Goal: Task Accomplishment & Management: Complete application form

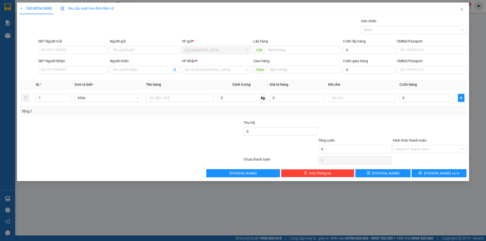
click at [76, 45] on div "SĐT Người Gửi" at bounding box center [73, 42] width 70 height 8
click at [75, 49] on input "SĐT Người Gửi" at bounding box center [73, 50] width 70 height 8
click at [85, 64] on div "0338316650 - 0705976815" at bounding box center [73, 60] width 70 height 8
type input "0338316650"
type input "0705976815"
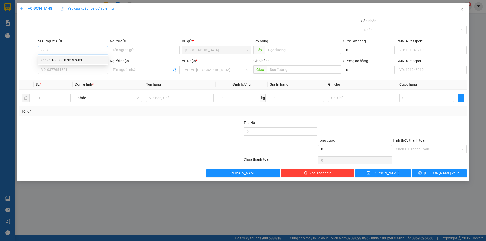
type input "KHO GẠCH ĐỨC TRỌNG"
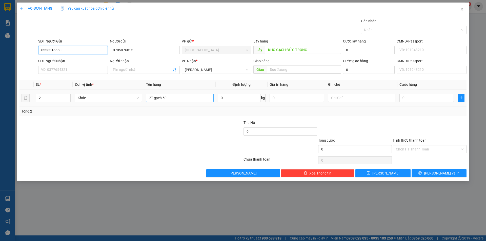
type input "0338316650"
click at [171, 99] on input "2T gạch 50" at bounding box center [179, 98] width 67 height 8
click at [169, 98] on input "2T gạch 30+60" at bounding box center [179, 98] width 67 height 8
type input "2T gạch 30*60"
click at [422, 175] on span "printer" at bounding box center [420, 173] width 4 height 4
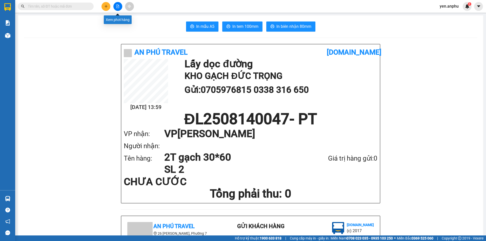
click at [118, 7] on icon "file-add" at bounding box center [117, 7] width 3 height 4
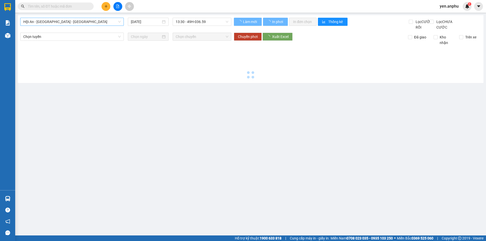
click at [54, 21] on span "Hội An - [GEOGRAPHIC_DATA] - [GEOGRAPHIC_DATA]" at bounding box center [71, 22] width 97 height 8
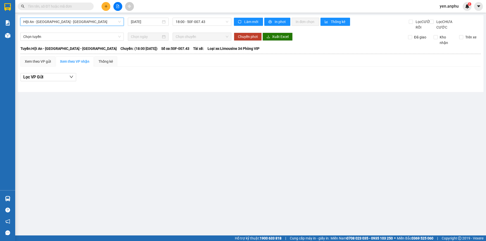
click at [105, 7] on icon "plus" at bounding box center [106, 7] width 4 height 4
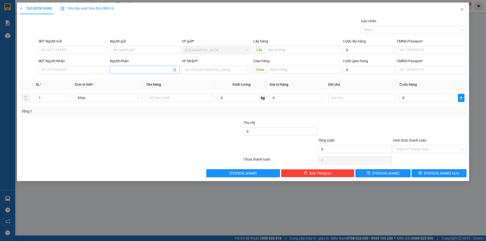
click at [154, 69] on input "Người nhận" at bounding box center [142, 70] width 58 height 6
type input "[PERSON_NAME]"
click at [211, 70] on input "search" at bounding box center [215, 70] width 60 height 8
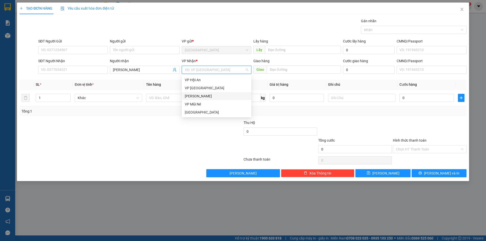
click at [196, 99] on div "[PERSON_NAME]" at bounding box center [217, 96] width 70 height 8
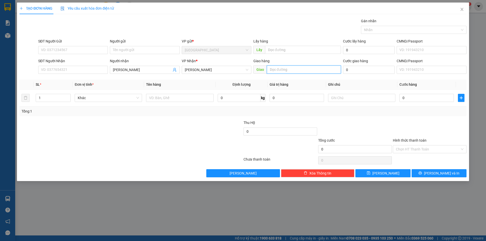
click at [293, 68] on input "text" at bounding box center [304, 70] width 74 height 8
type input "HTB"
click at [196, 96] on input "text" at bounding box center [179, 98] width 67 height 8
type input "thùng bông"
click at [421, 100] on input "0" at bounding box center [426, 98] width 54 height 8
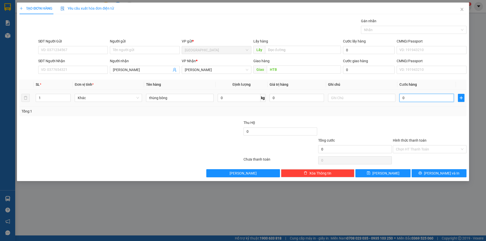
type input "5"
type input "50"
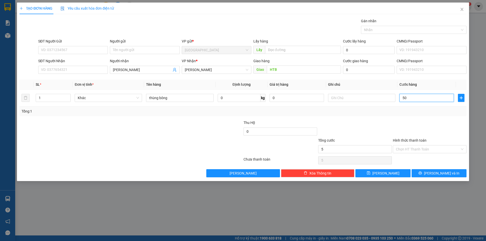
type input "50"
click at [431, 150] on input "Hình thức thanh toán" at bounding box center [428, 149] width 64 height 8
type input "50.000"
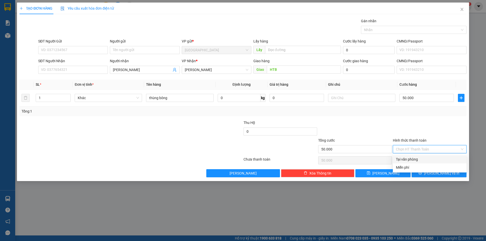
click at [428, 157] on div "Tại văn phòng" at bounding box center [430, 160] width 68 height 6
type input "0"
click at [422, 174] on icon "printer" at bounding box center [420, 173] width 4 height 4
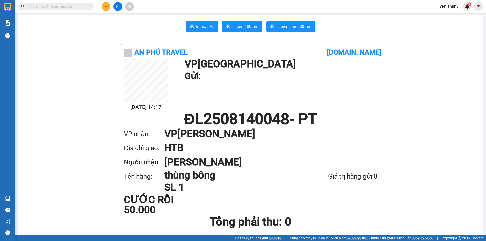
click at [452, 5] on span "yen.anphu" at bounding box center [448, 6] width 27 height 6
click at [449, 14] on span "Đăng xuất" at bounding box center [453, 16] width 21 height 6
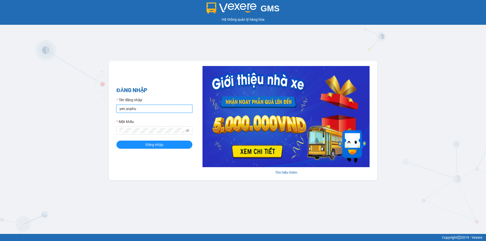
drag, startPoint x: 133, startPoint y: 109, endPoint x: 143, endPoint y: 126, distance: 19.4
click at [133, 109] on input "yen.anphu" at bounding box center [154, 109] width 76 height 8
type input "khanh.anphu"
click at [146, 127] on span at bounding box center [154, 131] width 76 height 8
click at [116, 141] on button "Đăng nhập" at bounding box center [154, 145] width 76 height 8
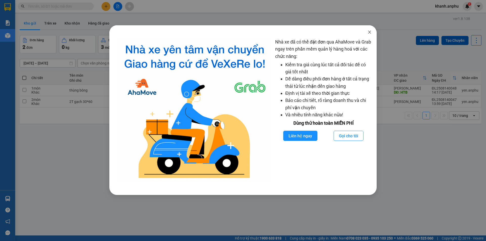
click at [371, 30] on icon "close" at bounding box center [369, 32] width 4 height 4
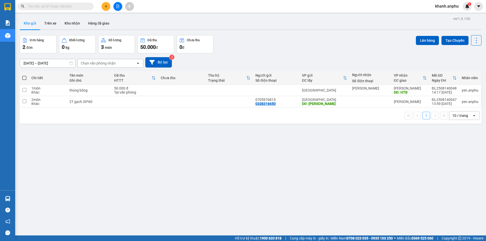
click at [280, 22] on div "Kho gửi Trên xe Kho nhận Hàng đã giao" at bounding box center [251, 23] width 462 height 13
click at [108, 7] on button at bounding box center [105, 6] width 9 height 9
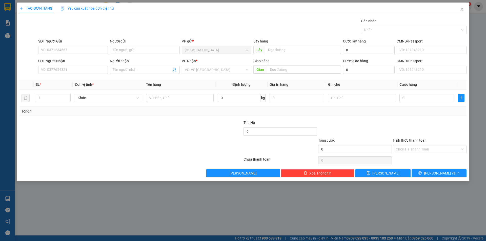
click at [73, 44] on div "SĐT Người Gửi" at bounding box center [73, 41] width 70 height 6
click at [73, 46] on input "SĐT Người Gửi" at bounding box center [73, 50] width 70 height 8
drag, startPoint x: 69, startPoint y: 50, endPoint x: 85, endPoint y: 27, distance: 28.3
click at [71, 47] on input "SĐT Người Gửi" at bounding box center [73, 50] width 70 height 8
click at [43, 60] on div "0886826944" at bounding box center [73, 60] width 64 height 6
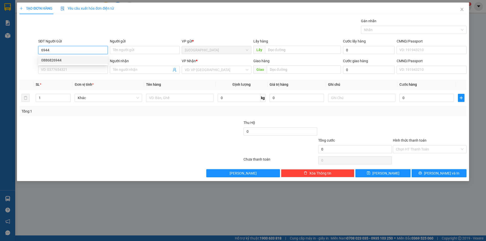
type input "0886826944"
type input "bí nụ ĐT"
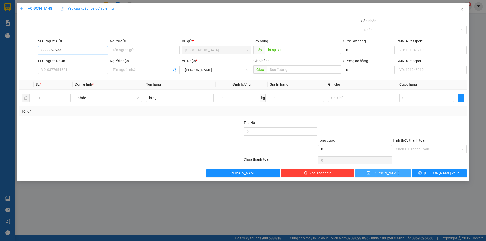
type input "0886826944"
click at [393, 172] on button "[PERSON_NAME]" at bounding box center [382, 173] width 55 height 8
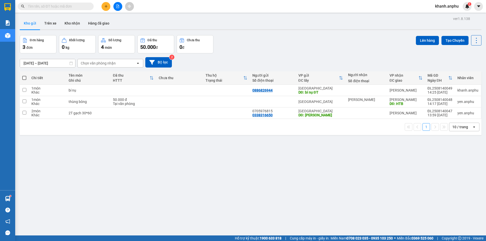
click at [118, 7] on icon "file-add" at bounding box center [118, 7] width 4 height 4
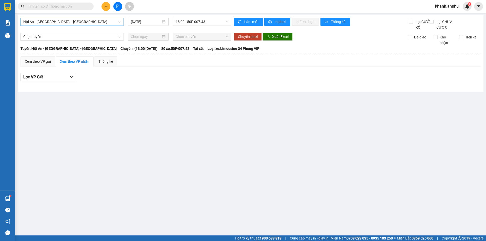
click at [62, 24] on span "Hội An - [GEOGRAPHIC_DATA] - [GEOGRAPHIC_DATA]" at bounding box center [71, 22] width 97 height 8
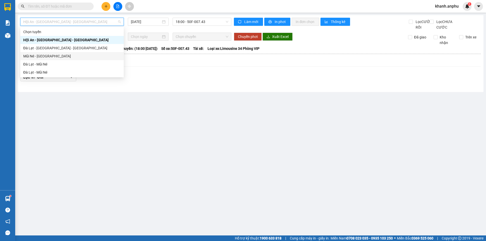
click at [38, 55] on div "Mũi Né - [GEOGRAPHIC_DATA]" at bounding box center [71, 56] width 97 height 6
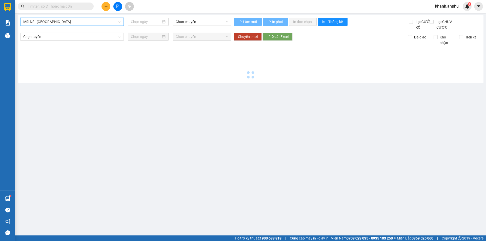
type input "[DATE]"
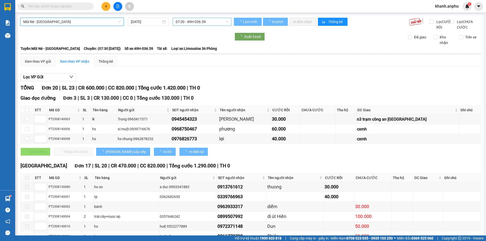
click at [184, 23] on span "07:30 - 49H-036.59" at bounding box center [202, 22] width 53 height 8
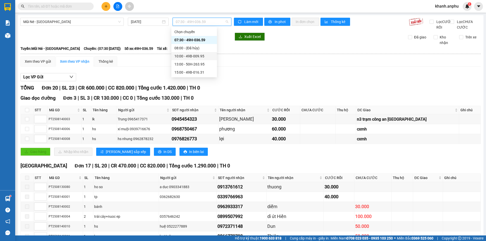
click at [187, 56] on div "10:00 - 49B-009.95" at bounding box center [193, 56] width 39 height 6
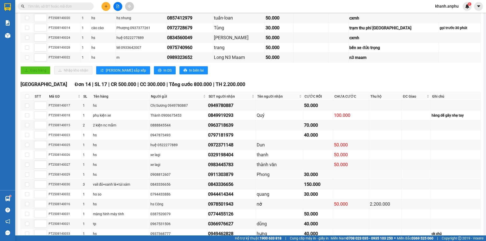
scroll to position [136, 0]
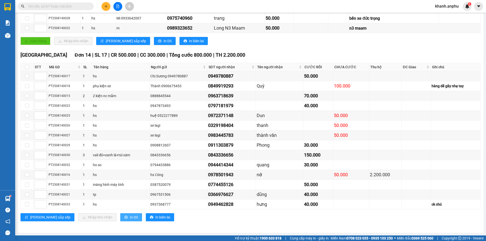
click at [130, 218] on span "In DS" at bounding box center [134, 218] width 8 height 6
click at [26, 67] on input "checkbox" at bounding box center [27, 67] width 4 height 4
checkbox input "true"
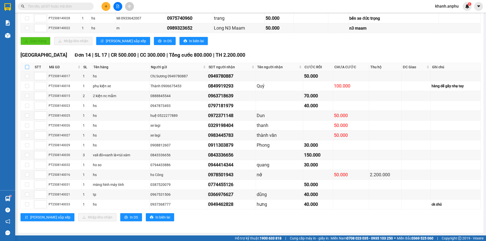
checkbox input "true"
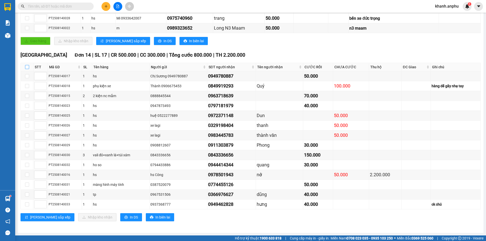
checkbox input "true"
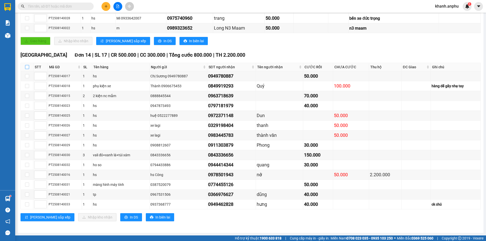
checkbox input "true"
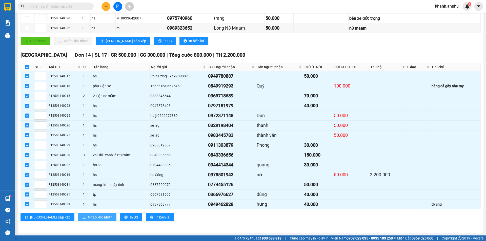
click at [88, 220] on span "Nhập kho nhận" at bounding box center [100, 218] width 25 height 6
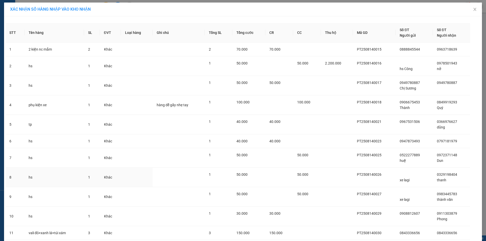
scroll to position [89, 0]
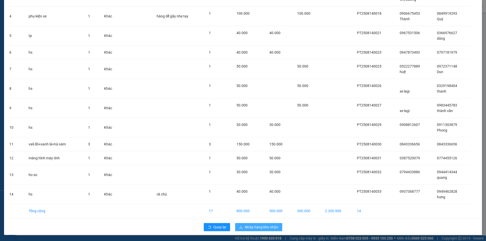
click at [259, 230] on button "Nhập hàng kho nhận" at bounding box center [258, 227] width 47 height 8
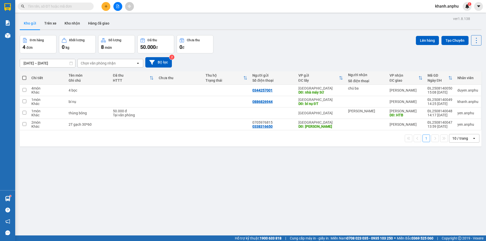
click at [242, 51] on div "Đơn hàng 4 đơn Khối lượng 0 kg Số lượng 8 món Đã thu 50.000 đ Chưa thu 0 đ Lên …" at bounding box center [251, 44] width 462 height 18
click at [186, 183] on div "ver 1.8.138 Kho gửi Trên xe Kho nhận Hàng đã giao Đơn hàng 4 đơn Khối lượng 0 k…" at bounding box center [251, 135] width 466 height 241
click at [456, 142] on div "10 / trang" at bounding box center [460, 138] width 23 height 8
drag, startPoint x: 454, startPoint y: 197, endPoint x: 454, endPoint y: 194, distance: 2.8
click at [454, 196] on span "100 / trang" at bounding box center [458, 198] width 18 height 5
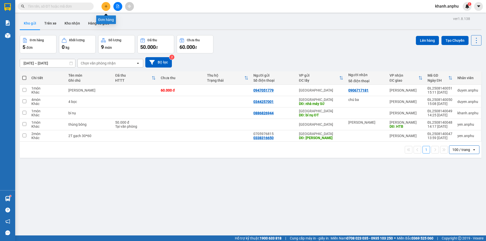
click at [107, 6] on icon "plus" at bounding box center [106, 7] width 4 height 4
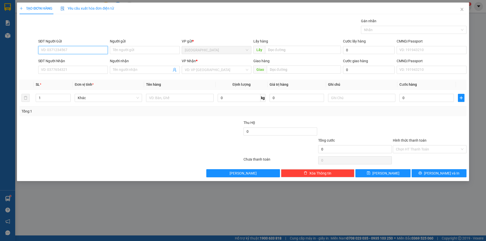
click at [68, 51] on input "SĐT Người Gửi" at bounding box center [73, 50] width 70 height 8
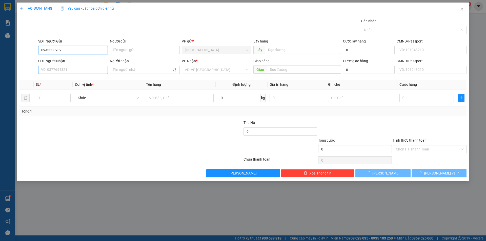
type input "0943330902"
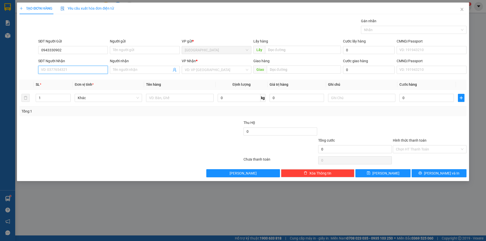
click at [72, 67] on input "SĐT Người Nhận" at bounding box center [73, 70] width 70 height 8
click at [72, 69] on input "SĐT Người Nhận" at bounding box center [73, 70] width 70 height 8
type input "0336905267"
click at [74, 79] on div "0336905267" at bounding box center [73, 80] width 64 height 6
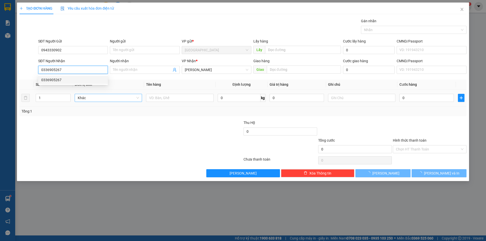
type input "30.000"
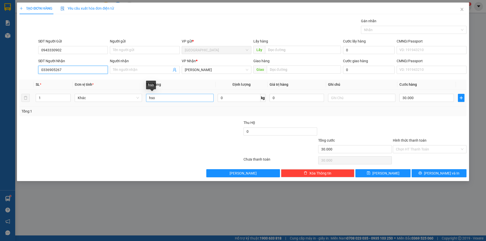
type input "0336905267"
click at [165, 100] on input "hso" at bounding box center [179, 98] width 67 height 8
click at [209, 127] on div at bounding box center [205, 129] width 75 height 18
click at [415, 148] on input "Hình thức thanh toán" at bounding box center [428, 149] width 64 height 8
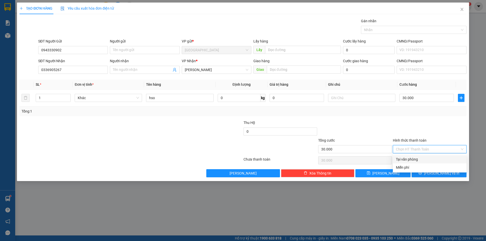
click at [412, 159] on div "Tại văn phòng" at bounding box center [430, 160] width 68 height 6
type input "0"
click at [438, 176] on span "[PERSON_NAME] và In" at bounding box center [441, 174] width 35 height 6
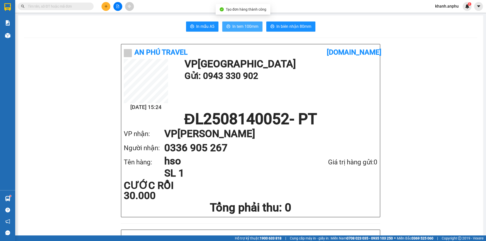
click at [249, 25] on span "In tem 100mm" at bounding box center [245, 26] width 26 height 6
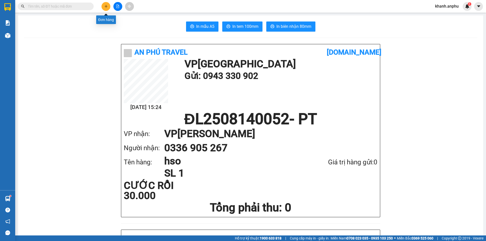
click at [106, 7] on icon "plus" at bounding box center [106, 6] width 0 height 3
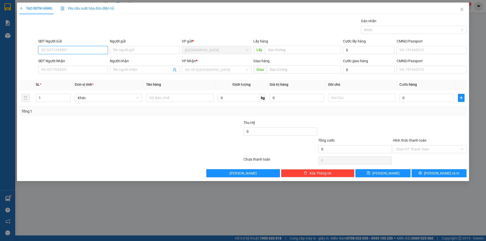
click at [71, 46] on input "SĐT Người Gửi" at bounding box center [73, 50] width 70 height 8
click at [70, 52] on input "SĐT Người Gửi" at bounding box center [73, 50] width 70 height 8
click at [71, 51] on input "SĐT Người Gửi" at bounding box center [73, 50] width 70 height 8
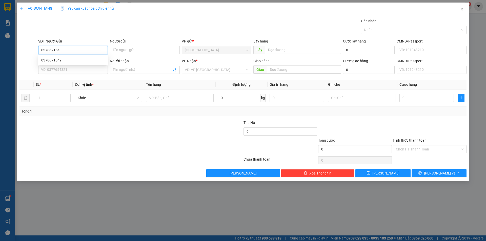
type input "0378671549"
click at [85, 62] on div "0378671549" at bounding box center [73, 60] width 64 height 6
type input "0905997593"
type input "Sát hạch [GEOGRAPHIC_DATA]"
type input "140.000"
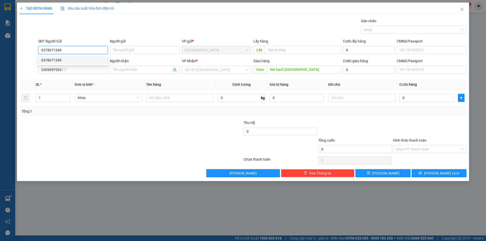
type input "140.000"
type input "0378671549"
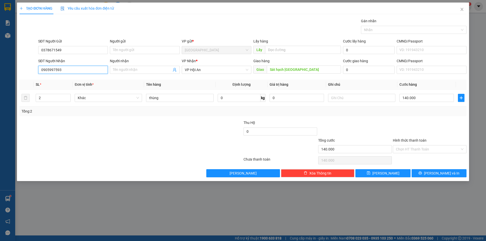
click at [80, 72] on input "0905997593" at bounding box center [73, 70] width 70 height 8
click at [70, 82] on div "0905997593" at bounding box center [73, 80] width 64 height 6
click at [411, 97] on input "140.000" at bounding box center [426, 98] width 54 height 8
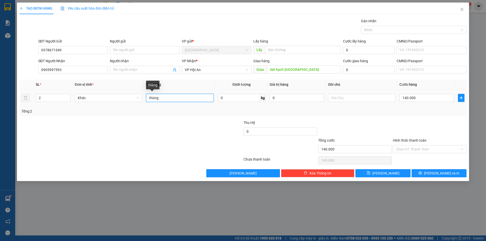
click at [149, 99] on input "thùng" at bounding box center [179, 98] width 67 height 8
click at [175, 96] on input "1 thùng" at bounding box center [179, 98] width 67 height 8
type input "1 thùng 1 két đỏ"
click at [424, 96] on input "140.000" at bounding box center [426, 98] width 54 height 8
click at [395, 128] on div at bounding box center [429, 129] width 75 height 18
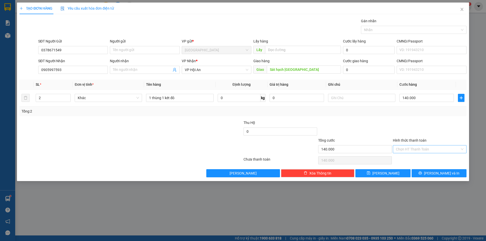
click at [424, 147] on input "Hình thức thanh toán" at bounding box center [428, 149] width 64 height 8
click at [417, 159] on div "Tại văn phòng" at bounding box center [430, 160] width 68 height 6
type input "0"
click at [441, 173] on span "[PERSON_NAME] và In" at bounding box center [441, 174] width 35 height 6
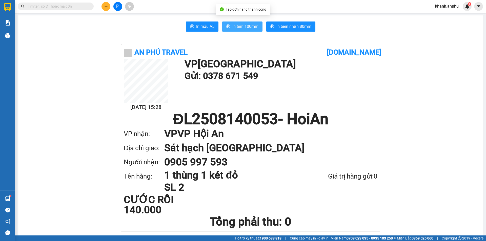
click at [241, 27] on span "In tem 100mm" at bounding box center [245, 26] width 26 height 6
click at [273, 152] on h1 "Sát hạch [GEOGRAPHIC_DATA]" at bounding box center [265, 148] width 203 height 14
drag, startPoint x: 422, startPoint y: 62, endPoint x: 418, endPoint y: 61, distance: 4.0
click at [206, 151] on h1 "Sát hạch [GEOGRAPHIC_DATA]" at bounding box center [265, 148] width 203 height 14
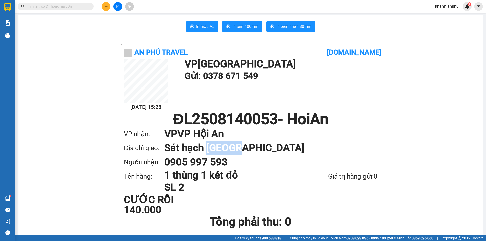
click at [206, 151] on h1 "Sát hạch [GEOGRAPHIC_DATA]" at bounding box center [265, 148] width 203 height 14
click at [215, 157] on h1 "0905 997 593" at bounding box center [265, 162] width 203 height 14
click at [105, 7] on icon "plus" at bounding box center [106, 7] width 4 height 4
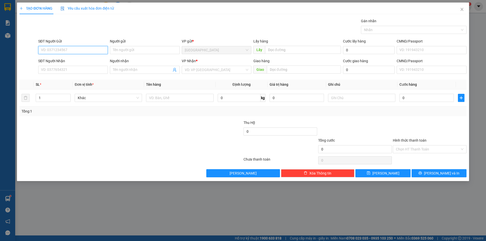
click at [54, 49] on input "SĐT Người Gửi" at bounding box center [73, 50] width 70 height 8
click at [45, 71] on input "SĐT Người Nhận" at bounding box center [73, 70] width 70 height 8
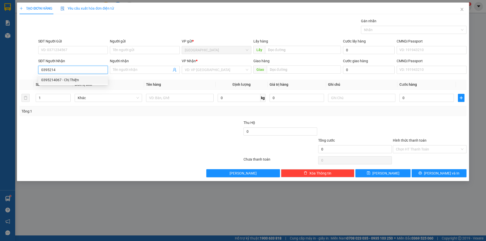
click at [73, 79] on div "0395214067 - Chị Thiện" at bounding box center [73, 80] width 64 height 6
type input "0395214067"
type input "Chị Thiện"
type input "N3 sông luỹ"
type input "90.000"
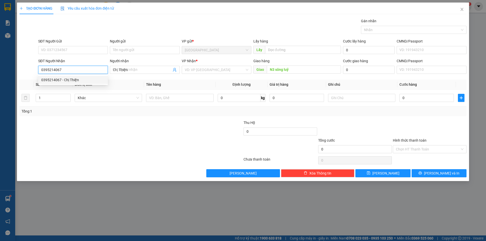
type input "90.000"
type input "0395214067"
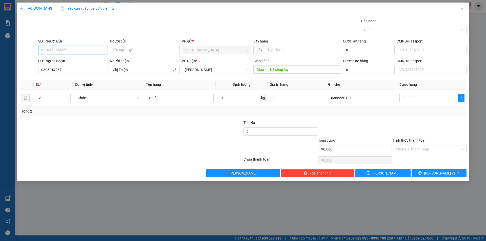
click at [79, 49] on input "SĐT Người Gửi" at bounding box center [73, 50] width 70 height 8
click at [58, 69] on div "0968233456" at bounding box center [73, 69] width 64 height 6
type input "0968233456"
type input "80.000"
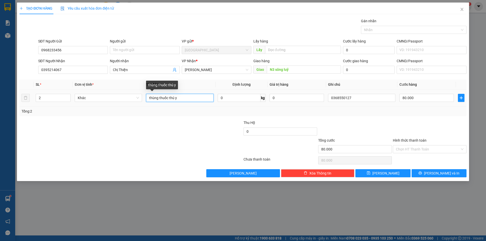
click at [201, 99] on input "thùng thuốc thú y" at bounding box center [179, 98] width 67 height 8
click at [201, 98] on input "thùng thuốc thú y" at bounding box center [179, 98] width 67 height 8
type input "1"
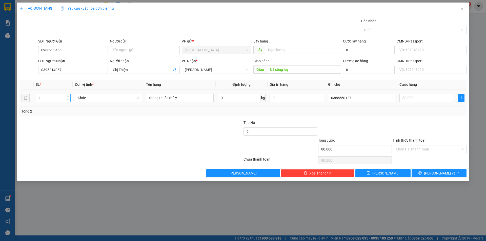
click at [67, 101] on span "Decrease Value" at bounding box center [68, 99] width 6 height 5
click at [423, 98] on input "80.000" at bounding box center [426, 98] width 54 height 8
type input "4"
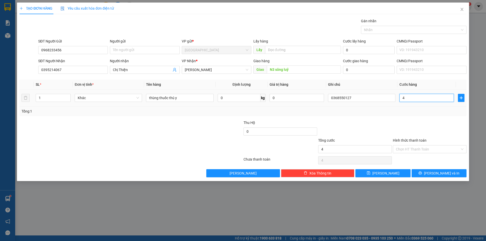
type input "40"
click at [411, 111] on div "Tổng: 1" at bounding box center [243, 112] width 443 height 6
type input "40.000"
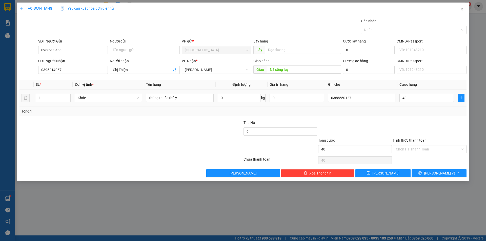
type input "40.000"
click at [408, 152] on input "Hình thức thanh toán" at bounding box center [428, 149] width 64 height 8
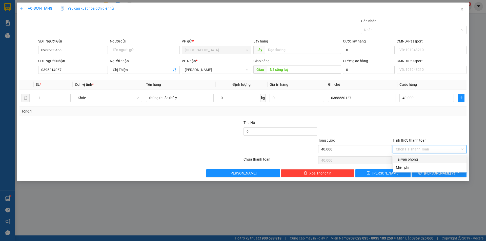
click at [409, 161] on div "Tại văn phòng" at bounding box center [430, 160] width 68 height 6
type input "0"
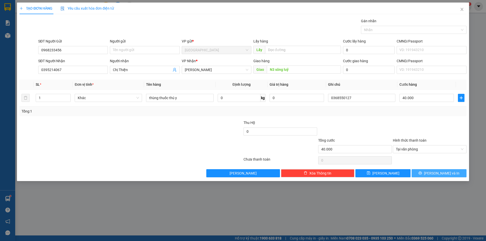
click at [454, 176] on button "[PERSON_NAME] và In" at bounding box center [438, 173] width 55 height 8
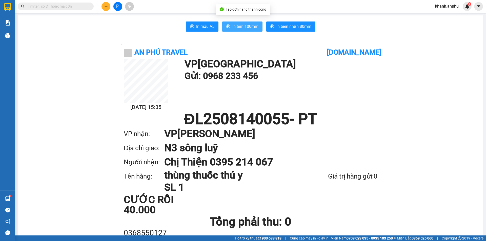
click at [249, 24] on span "In tem 100mm" at bounding box center [245, 26] width 26 height 6
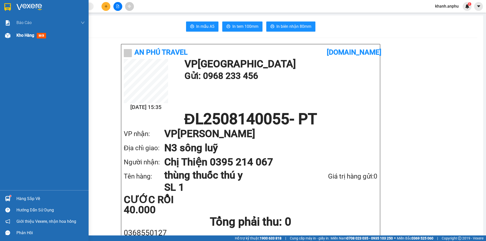
click at [8, 33] on img at bounding box center [7, 35] width 5 height 5
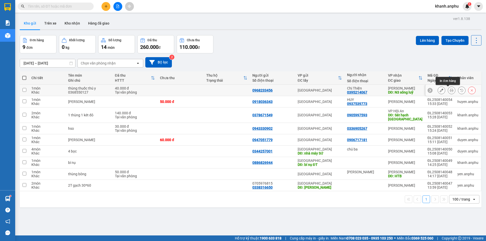
click at [440, 91] on icon at bounding box center [442, 91] width 4 height 4
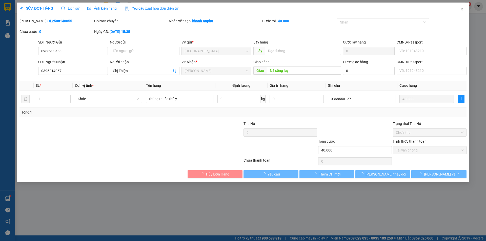
type input "0968233456"
type input "0395214067"
type input "Chị Thiện"
type input "N3 sông luỹ"
type input "40.000"
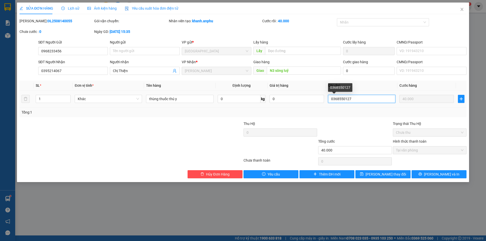
click at [362, 97] on input "0368550127" at bounding box center [361, 99] width 67 height 8
type input "0368550127 - MAI ĐI"
click at [376, 176] on button "[PERSON_NAME] thay đổi" at bounding box center [382, 174] width 55 height 8
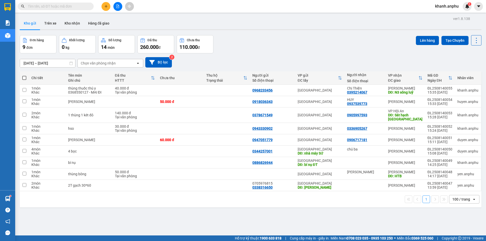
click at [107, 5] on icon "plus" at bounding box center [106, 7] width 4 height 4
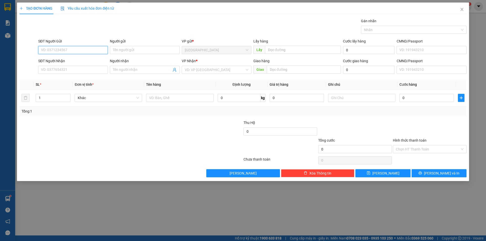
click at [71, 49] on input "SĐT Người Gửi" at bounding box center [73, 50] width 70 height 8
click at [60, 62] on div "0964998656" at bounding box center [73, 60] width 64 height 6
type input "0964998656"
type input "cty Ánh Dương 1- ĐỊNH AN"
type input "THƠ"
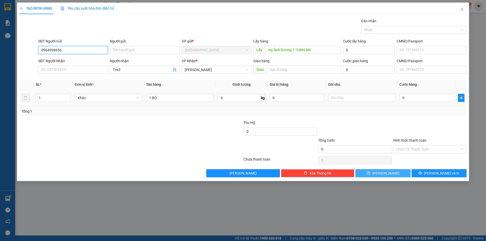
type input "0964998656"
click at [392, 175] on button "[PERSON_NAME]" at bounding box center [382, 173] width 55 height 8
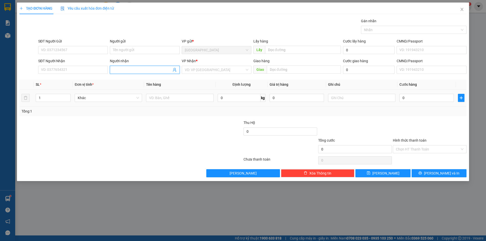
click at [137, 73] on span at bounding box center [145, 70] width 70 height 8
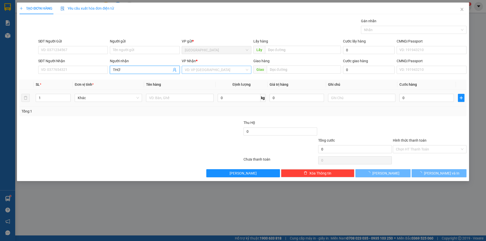
type input "THƠ"
click at [191, 69] on input "search" at bounding box center [215, 70] width 60 height 8
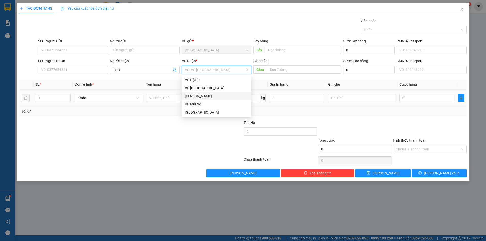
click at [193, 96] on div "[PERSON_NAME]" at bounding box center [217, 96] width 64 height 6
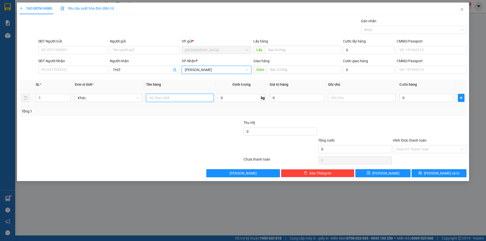
click at [167, 98] on input "text" at bounding box center [179, 98] width 67 height 8
type input "B"
type input "DÂU"
click at [412, 97] on input "0" at bounding box center [426, 98] width 54 height 8
click at [234, 97] on input "0" at bounding box center [239, 98] width 43 height 8
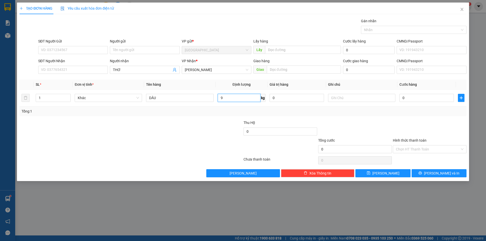
type input "9"
click at [377, 120] on div at bounding box center [355, 129] width 75 height 18
click at [370, 171] on icon "save" at bounding box center [369, 173] width 4 height 4
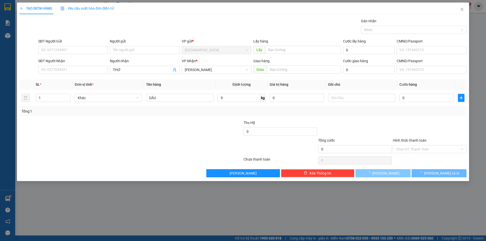
type input "0"
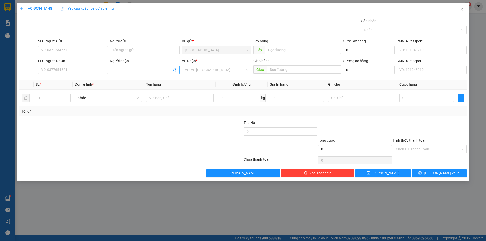
click at [168, 68] on input "Người nhận" at bounding box center [142, 70] width 58 height 6
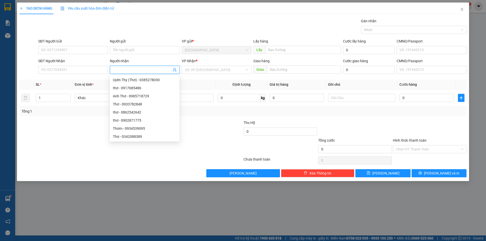
click at [167, 185] on div "TẠO ĐƠN HÀNG Yêu cầu xuất hóa đơn điện tử Transit Pickup Surcharge Ids Transit …" at bounding box center [243, 120] width 486 height 241
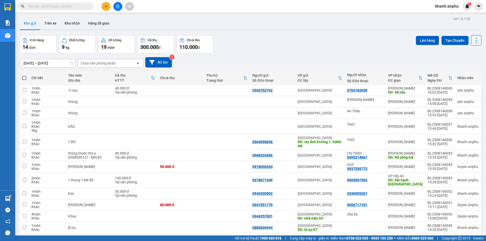
click at [101, 7] on button at bounding box center [105, 6] width 9 height 9
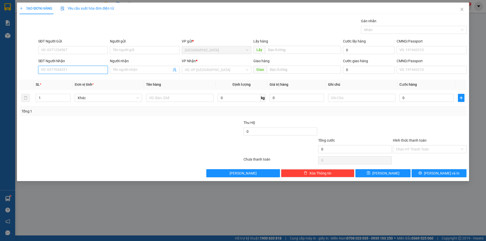
click at [56, 72] on input "SĐT Người Nhận" at bounding box center [73, 70] width 70 height 8
click at [58, 78] on div "0376349362" at bounding box center [73, 80] width 64 height 6
type input "0376349362"
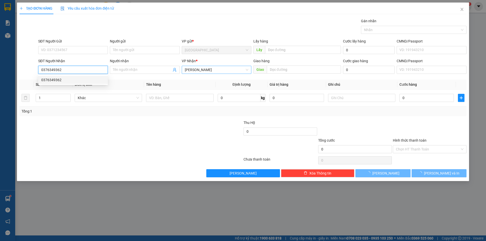
type input "50.000"
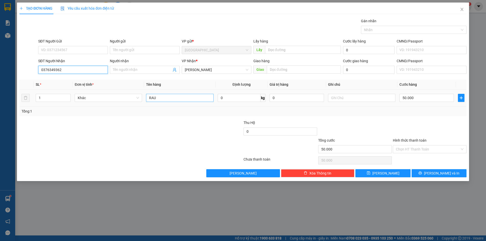
type input "0376349362"
click at [170, 98] on input "RAU" at bounding box center [179, 98] width 67 height 8
click at [390, 175] on button "[PERSON_NAME]" at bounding box center [382, 173] width 55 height 8
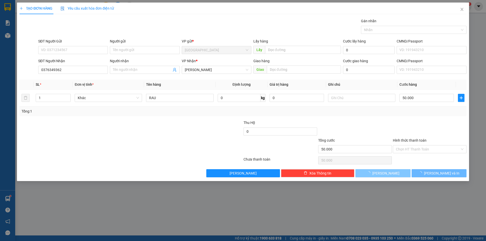
type input "0"
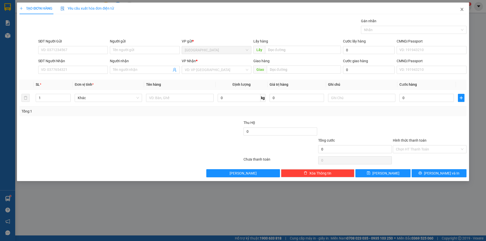
click at [462, 9] on icon "close" at bounding box center [461, 9] width 3 height 3
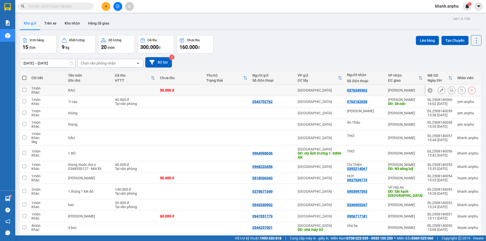
click at [438, 89] on button at bounding box center [441, 90] width 7 height 9
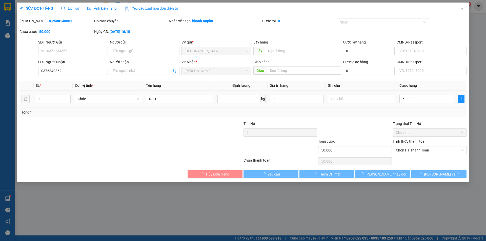
type input "0376349362"
type input "50.000"
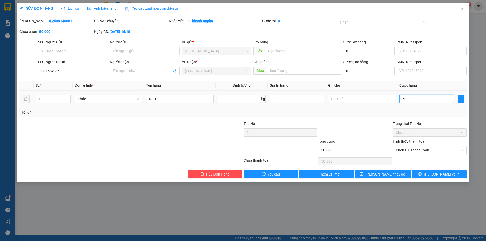
click at [407, 100] on input "50.000" at bounding box center [426, 99] width 54 height 8
click at [414, 149] on span "Chọn HT Thanh Toán" at bounding box center [430, 151] width 68 height 8
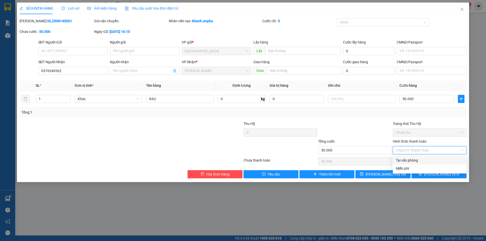
click at [409, 159] on div "Tại văn phòng" at bounding box center [430, 161] width 68 height 6
type input "0"
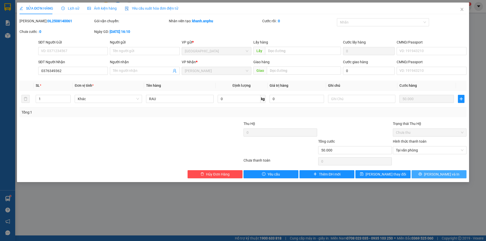
click at [445, 176] on span "[PERSON_NAME] và In" at bounding box center [441, 175] width 35 height 6
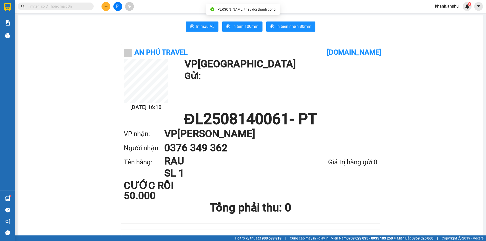
click at [240, 25] on span "In tem 100mm" at bounding box center [245, 26] width 26 height 6
click at [105, 6] on icon "plus" at bounding box center [106, 7] width 4 height 4
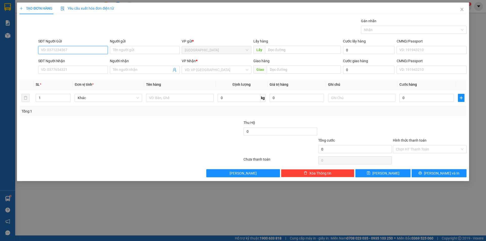
click at [74, 48] on input "SĐT Người Gửi" at bounding box center [73, 50] width 70 height 8
click at [76, 48] on input "SĐT Người Gửi" at bounding box center [73, 50] width 70 height 8
type input "0868927287"
click at [59, 61] on div "0868927287 - nhung" at bounding box center [73, 60] width 64 height 6
type input "nhung"
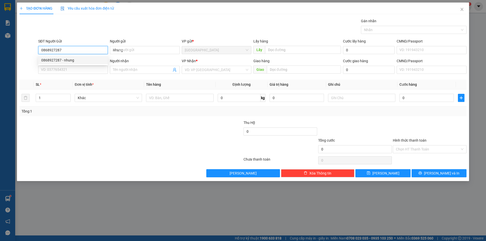
type input "0974554134"
type input "hoàng dâu"
type input "0868927287"
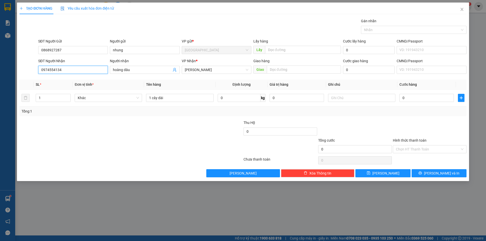
click at [78, 70] on input "0974554134" at bounding box center [73, 70] width 70 height 8
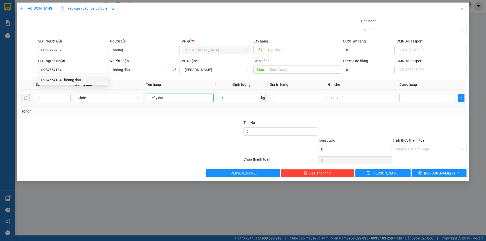
click at [156, 99] on input "1 cây dài" at bounding box center [179, 98] width 67 height 8
type input "s"
type input "SỮA CHUA - KO LẬT"
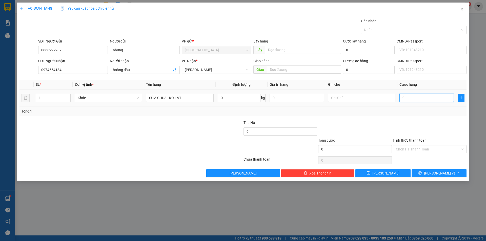
click at [404, 98] on input "0" at bounding box center [426, 98] width 54 height 8
type input "4"
type input "40"
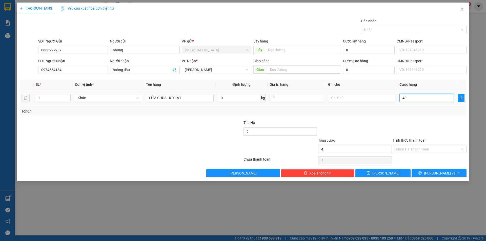
type input "40"
click at [405, 110] on div "Tổng: 1" at bounding box center [243, 112] width 443 height 6
type input "40.000"
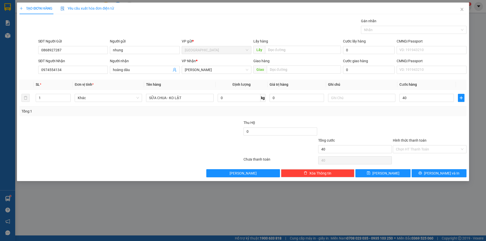
type input "40.000"
click at [434, 176] on button "[PERSON_NAME] và In" at bounding box center [438, 173] width 55 height 8
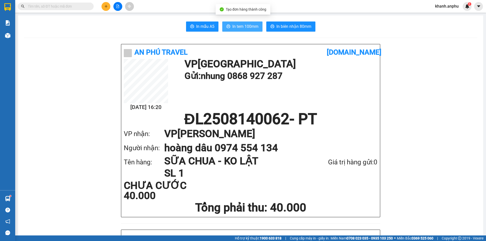
drag, startPoint x: 246, startPoint y: 28, endPoint x: 237, endPoint y: 22, distance: 10.8
click at [246, 28] on span "In tem 100mm" at bounding box center [245, 26] width 26 height 6
click at [83, 7] on input "text" at bounding box center [58, 7] width 60 height 6
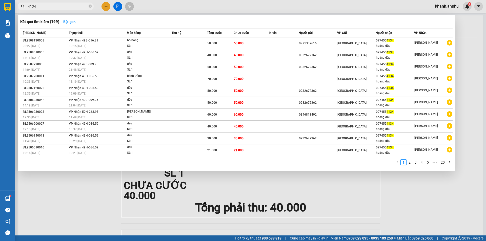
type input "4134"
click at [74, 22] on strong "Bộ lọc" at bounding box center [70, 22] width 14 height 4
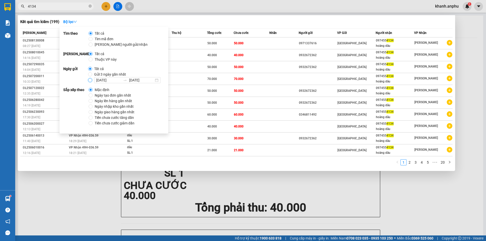
click at [89, 80] on input "[DATE] [DATE]" at bounding box center [90, 80] width 4 height 4
radio input "true"
radio input "false"
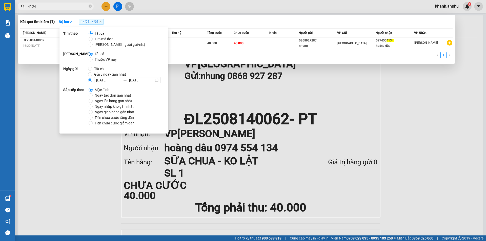
click at [276, 18] on div "Kết quả tìm kiếm ( 1 ) Bộ lọc 14/08 - 14/08" at bounding box center [236, 22] width 432 height 8
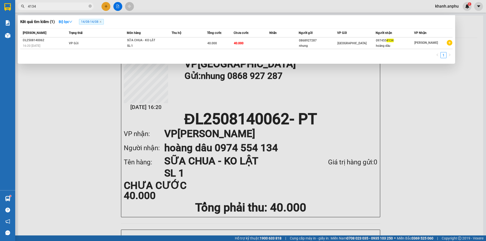
click at [103, 8] on div at bounding box center [243, 120] width 486 height 241
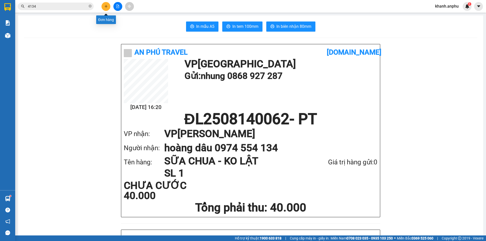
click at [105, 8] on icon "plus" at bounding box center [106, 7] width 4 height 4
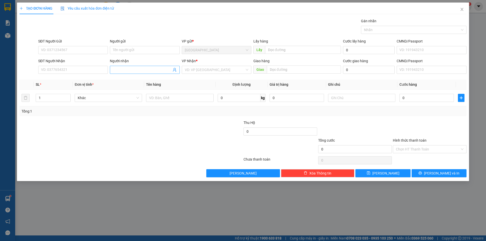
click at [130, 70] on input "Người nhận" at bounding box center [142, 70] width 58 height 6
type input "BÍCH VÂN"
click at [203, 64] on div "VP Nhận *" at bounding box center [217, 62] width 70 height 8
click at [200, 67] on input "search" at bounding box center [215, 70] width 60 height 8
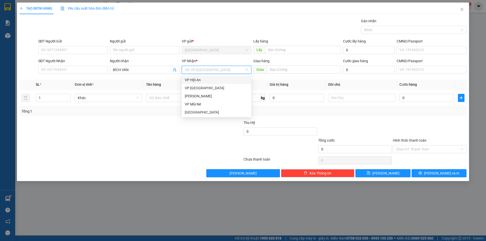
click at [200, 67] on input "search" at bounding box center [215, 70] width 60 height 8
click at [198, 95] on div "[PERSON_NAME]" at bounding box center [217, 96] width 64 height 6
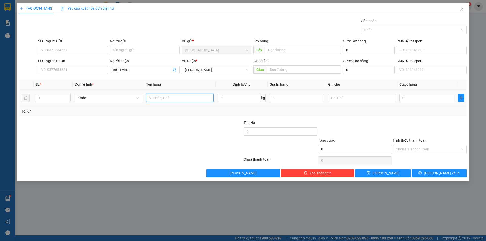
click at [170, 99] on input "text" at bounding box center [179, 98] width 67 height 8
type input "RAU"
click at [413, 101] on input "0" at bounding box center [426, 98] width 54 height 8
type input "5"
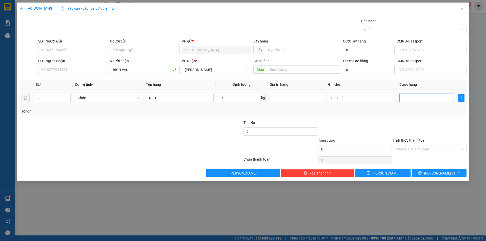
type input "5"
type input "50"
type input "50.000"
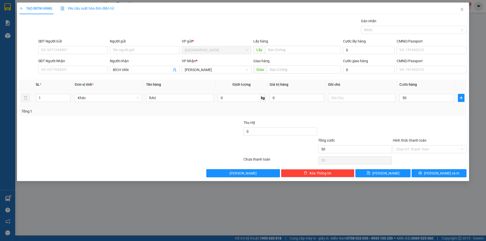
type input "50.000"
click at [401, 114] on div "Tổng: 1" at bounding box center [242, 112] width 447 height 10
click at [440, 151] on input "Hình thức thanh toán" at bounding box center [428, 149] width 64 height 8
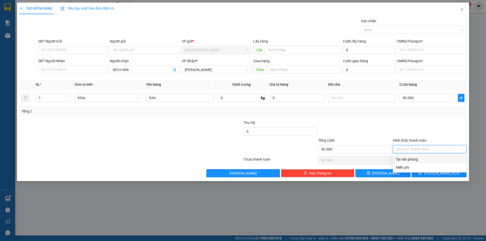
click at [423, 159] on div "Tại văn phòng" at bounding box center [430, 160] width 68 height 6
type input "0"
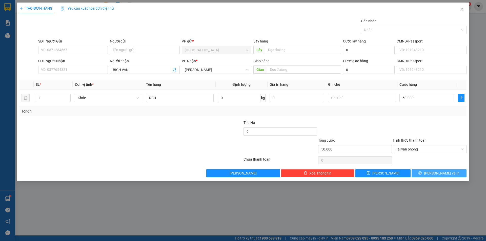
click at [437, 172] on span "[PERSON_NAME] và In" at bounding box center [441, 174] width 35 height 6
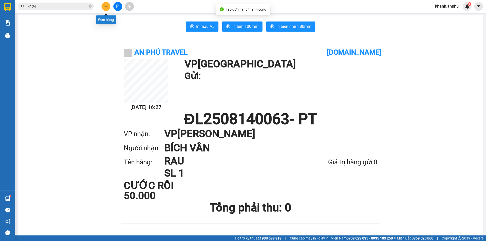
click at [104, 6] on button at bounding box center [105, 6] width 9 height 9
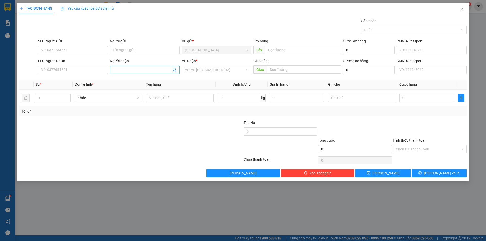
click at [117, 71] on input "Người nhận" at bounding box center [142, 70] width 58 height 6
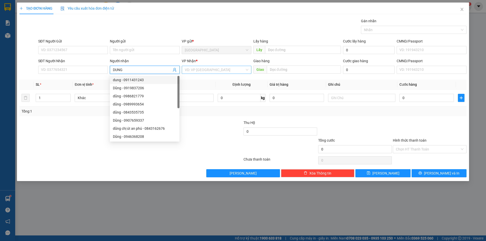
type input "DUNG"
click at [223, 68] on input "search" at bounding box center [215, 70] width 60 height 8
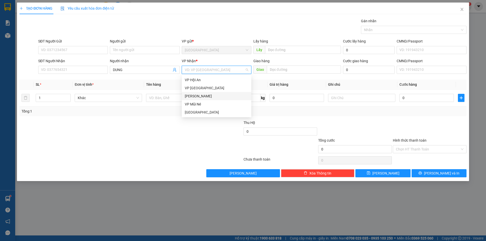
click at [204, 91] on div "VP [GEOGRAPHIC_DATA]" at bounding box center [217, 88] width 64 height 6
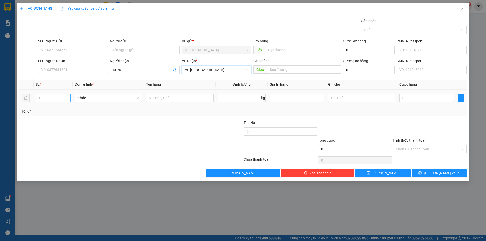
type input "2"
click at [68, 95] on span "up" at bounding box center [67, 96] width 3 height 3
click at [230, 76] on div "Transit Pickup Surcharge Ids Transit Deliver Surcharge Ids Transit Deliver Surc…" at bounding box center [242, 97] width 447 height 159
click at [230, 67] on span "VP [GEOGRAPHIC_DATA]" at bounding box center [217, 70] width 64 height 8
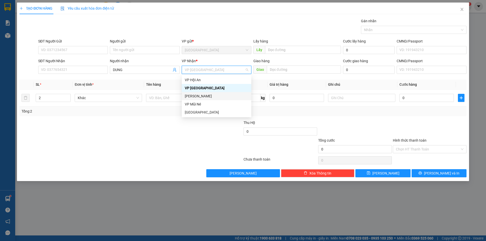
click at [198, 97] on div "[PERSON_NAME]" at bounding box center [217, 96] width 64 height 6
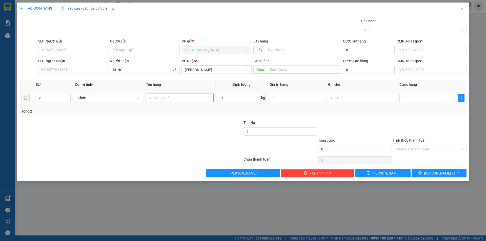
click at [161, 97] on input "text" at bounding box center [179, 98] width 67 height 8
type input "RAU"
click at [405, 96] on input "0" at bounding box center [426, 98] width 54 height 8
type input "9"
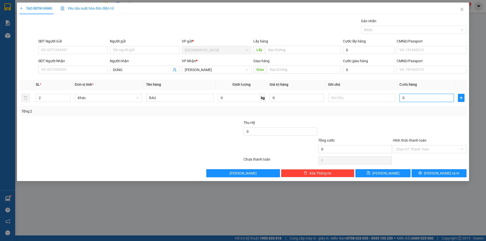
type input "9"
type input "90"
click at [422, 110] on div "Tổng: 2" at bounding box center [243, 112] width 443 height 6
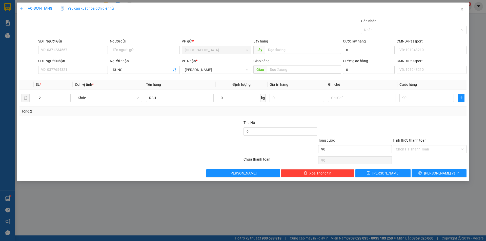
type input "90.000"
click at [443, 172] on span "[PERSON_NAME] và In" at bounding box center [441, 174] width 35 height 6
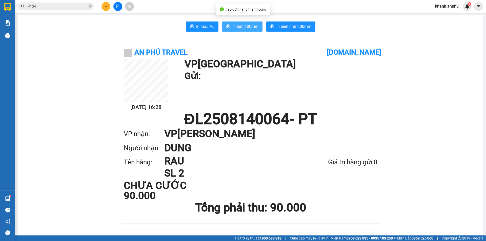
click at [243, 25] on span "In tem 100mm" at bounding box center [245, 26] width 26 height 6
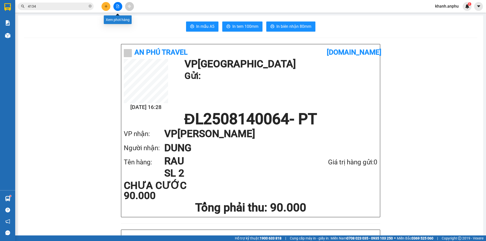
click at [116, 6] on icon "file-add" at bounding box center [118, 7] width 4 height 4
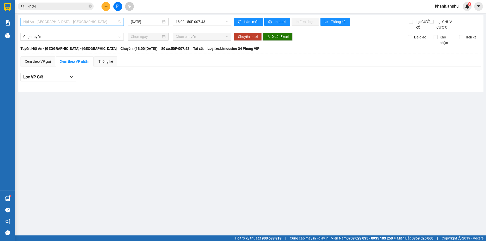
click at [84, 25] on span "Hội An - [GEOGRAPHIC_DATA] - [GEOGRAPHIC_DATA]" at bounding box center [71, 22] width 97 height 8
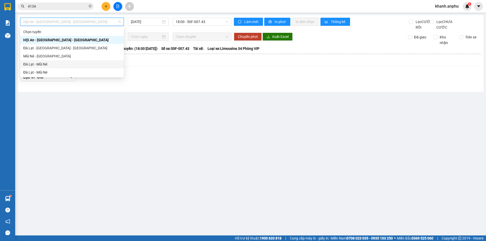
click at [49, 66] on div "Đà Lạt - Mũi Né" at bounding box center [71, 64] width 97 height 6
type input "[DATE]"
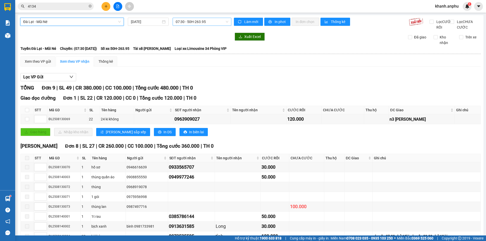
click at [202, 18] on span "07:30 - 50H-263.95" at bounding box center [202, 22] width 53 height 8
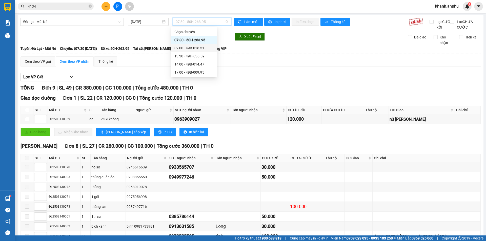
click at [194, 46] on div "09:00 - 49B-016.31" at bounding box center [193, 48] width 39 height 6
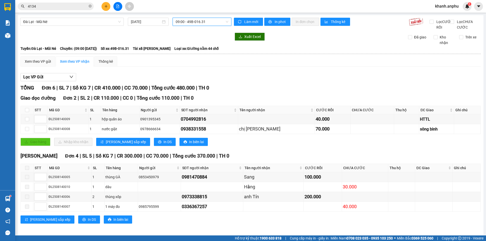
click at [216, 20] on span "09:00 - 49B-016.31" at bounding box center [202, 22] width 53 height 8
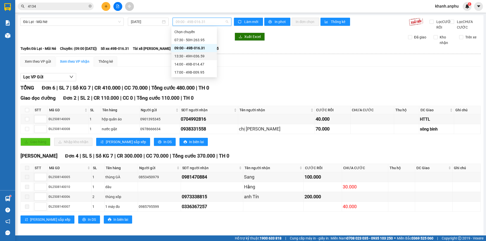
click at [201, 56] on div "13:30 - 49H-036.59" at bounding box center [193, 56] width 39 height 6
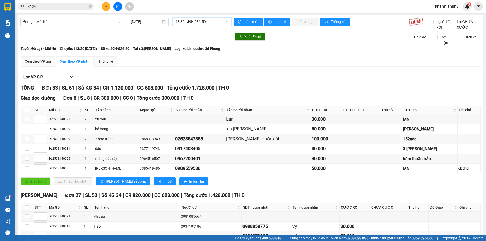
click at [184, 24] on span "13:30 - 49H-036.59" at bounding box center [202, 22] width 53 height 8
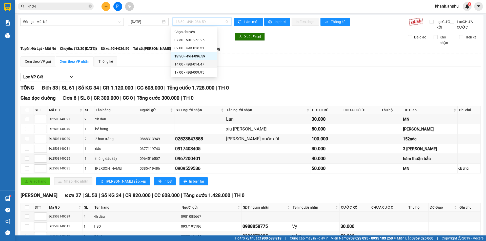
click at [184, 62] on div "14:00 - 49B-014.47" at bounding box center [193, 64] width 39 height 6
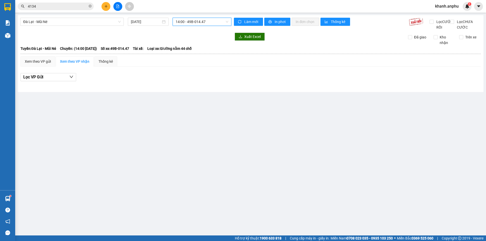
click at [205, 24] on span "14:00 - 49B-014.47" at bounding box center [202, 22] width 53 height 8
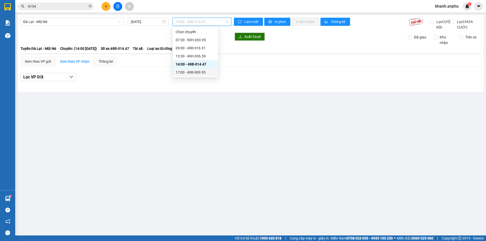
click at [186, 74] on div "17:00 - 49B-009.95" at bounding box center [195, 73] width 39 height 6
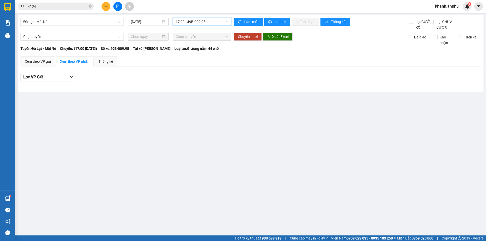
click at [105, 4] on button at bounding box center [105, 6] width 9 height 9
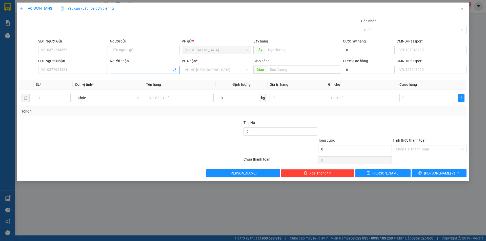
click at [127, 71] on input "Người nhận" at bounding box center [142, 70] width 58 height 6
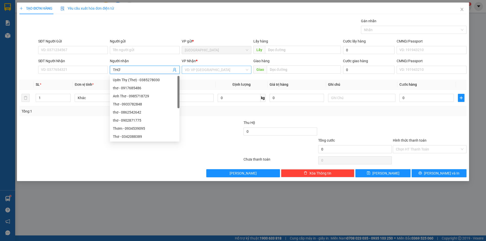
type input "THƠ"
click at [187, 69] on input "search" at bounding box center [215, 70] width 60 height 8
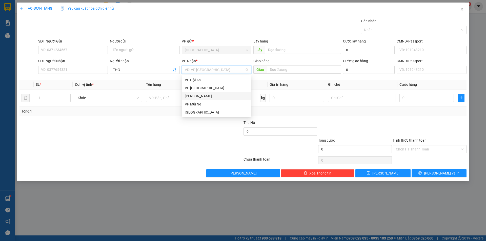
click at [190, 96] on div "[PERSON_NAME]" at bounding box center [217, 96] width 64 height 6
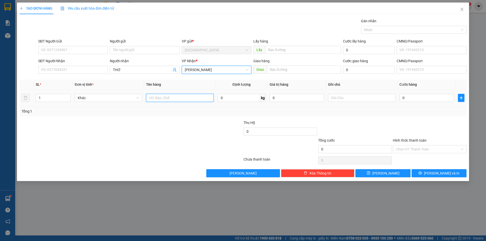
click at [174, 96] on input "text" at bounding box center [179, 98] width 67 height 8
type input "RAU"
click at [426, 97] on input "0" at bounding box center [426, 98] width 54 height 8
type input "5"
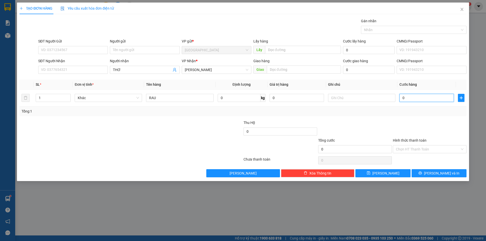
type input "5"
type input "50"
type input "50.000"
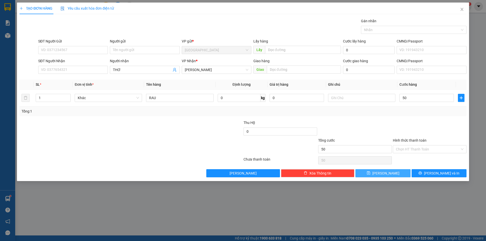
type input "50.000"
click at [391, 173] on button "[PERSON_NAME]" at bounding box center [382, 173] width 55 height 8
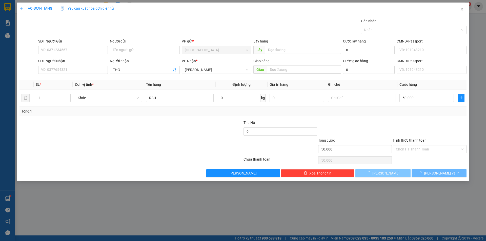
type input "0"
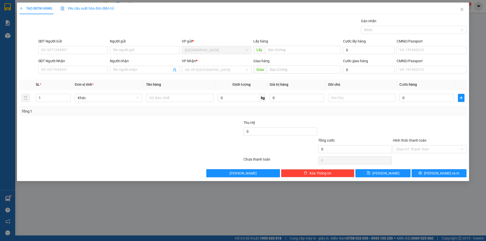
click at [117, 155] on div "Transit Pickup Surcharge Ids Transit Deliver Surcharge Ids Transit Deliver Surc…" at bounding box center [242, 97] width 447 height 159
click at [69, 51] on input "SĐT Người Gửi" at bounding box center [73, 50] width 70 height 8
click at [71, 59] on div "0932672362" at bounding box center [73, 60] width 64 height 6
type input "0932672362"
type input "0974554134"
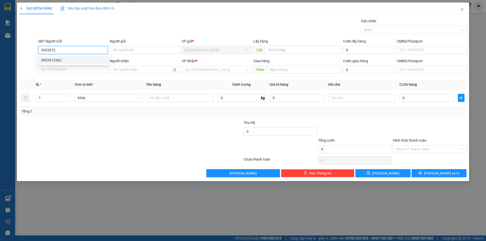
type input "hoàng dâu"
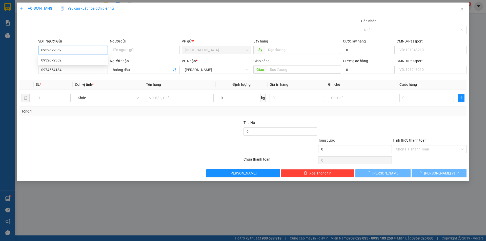
type input "40.000"
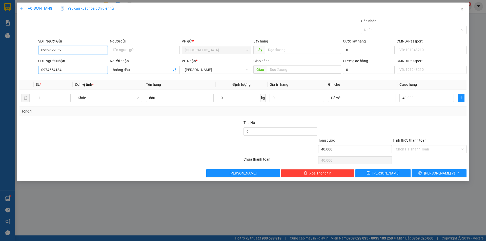
type input "0932672362"
click at [64, 72] on input "0974554134" at bounding box center [73, 70] width 70 height 8
click at [65, 69] on input "0974554134" at bounding box center [73, 70] width 70 height 8
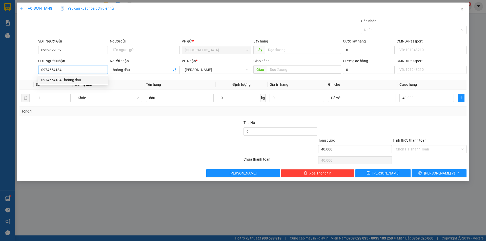
click at [65, 69] on input "0974554134" at bounding box center [73, 70] width 70 height 8
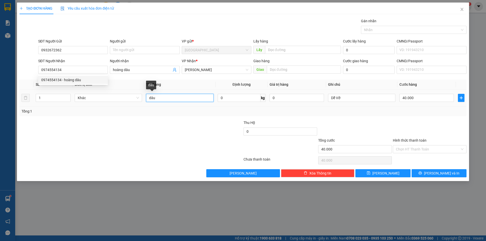
click at [182, 96] on input "dâu" at bounding box center [179, 98] width 67 height 8
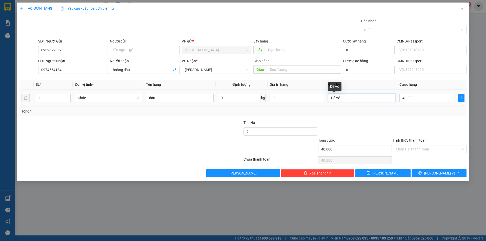
click at [365, 95] on input "Dễ Vỡ" at bounding box center [361, 98] width 67 height 8
click at [431, 99] on input "40.000" at bounding box center [426, 98] width 54 height 8
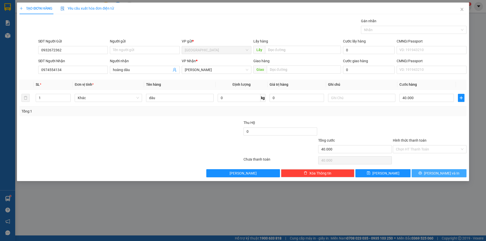
click at [445, 175] on span "[PERSON_NAME] và In" at bounding box center [441, 174] width 35 height 6
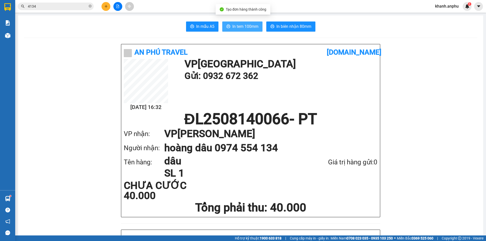
click at [233, 23] on button "In tem 100mm" at bounding box center [242, 27] width 40 height 10
click at [108, 7] on button at bounding box center [105, 6] width 9 height 9
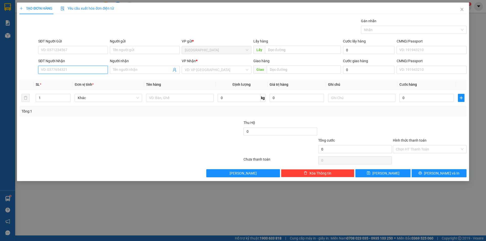
click at [53, 71] on input "SĐT Người Nhận" at bounding box center [73, 70] width 70 height 8
click at [55, 48] on input "SĐT Người Gửi" at bounding box center [73, 50] width 70 height 8
type input "0973788123"
click at [49, 70] on input "SĐT Người Nhận" at bounding box center [73, 70] width 70 height 8
type input "0915515012"
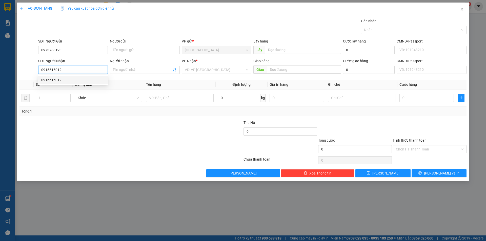
click at [88, 80] on div "0915515012" at bounding box center [73, 80] width 64 height 6
type input "[GEOGRAPHIC_DATA]"
type input "70.000"
type input "0915515012"
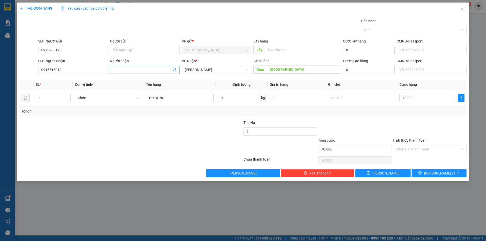
click at [136, 70] on input "Người nhận" at bounding box center [142, 70] width 58 height 6
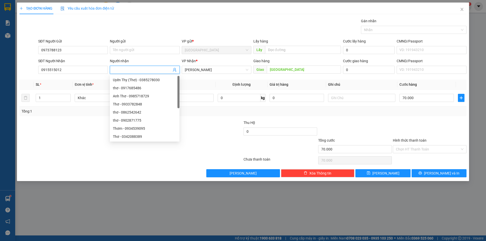
type input "x"
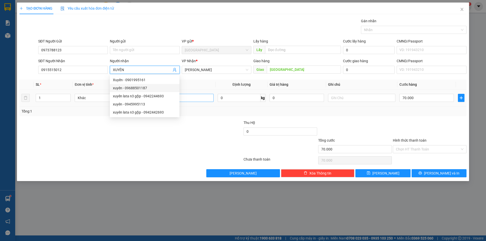
type input "XUYÊN"
click at [192, 98] on input "BÓ BÔNG" at bounding box center [179, 98] width 67 height 8
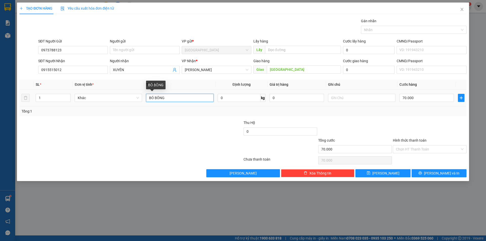
click at [193, 98] on input "BÓ BÔNG" at bounding box center [179, 98] width 67 height 8
click at [425, 98] on input "70.000" at bounding box center [426, 98] width 54 height 8
type input "1"
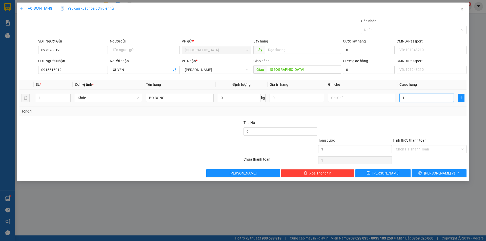
type input "10"
type input "100"
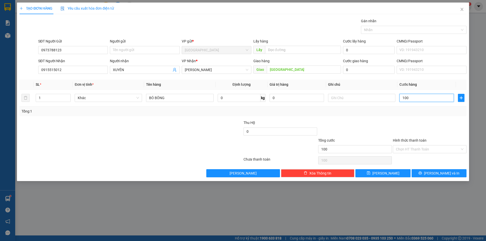
type input "100"
type input "100.000"
click at [403, 83] on span "Cước hàng" at bounding box center [407, 84] width 17 height 4
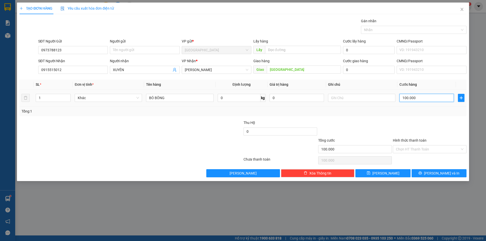
click at [409, 99] on input "100.000" at bounding box center [426, 98] width 54 height 8
type input "8"
type input "80"
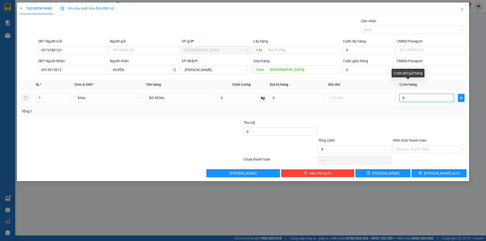
type input "80"
type input "80.000"
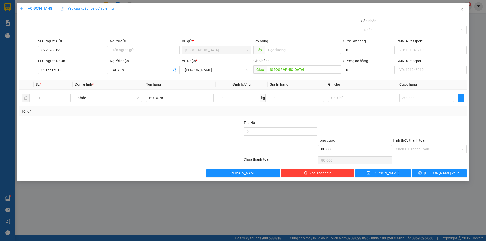
click at [167, 147] on div at bounding box center [93, 147] width 149 height 18
click at [426, 100] on input "80.000" at bounding box center [426, 98] width 54 height 8
type input "5"
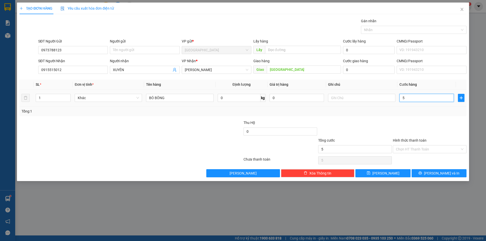
type input "50"
click at [422, 115] on div "Tổng: 1" at bounding box center [242, 112] width 447 height 10
type input "50.000"
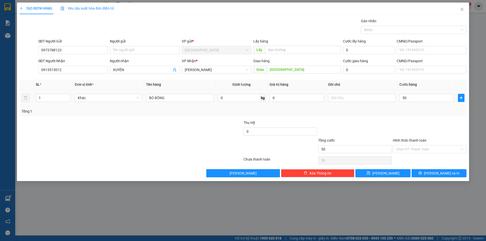
type input "50.000"
click at [419, 147] on input "Hình thức thanh toán" at bounding box center [428, 149] width 64 height 8
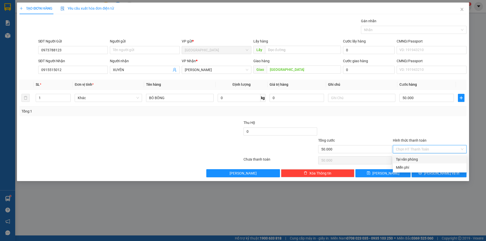
click at [415, 160] on div "Tại văn phòng" at bounding box center [430, 160] width 68 height 6
type input "0"
click at [434, 172] on button "[PERSON_NAME] và In" at bounding box center [438, 173] width 55 height 8
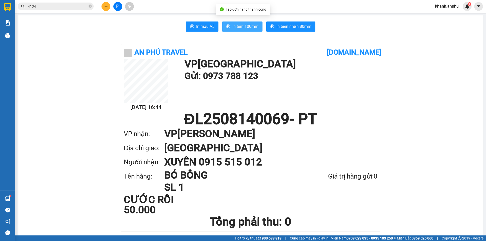
click at [249, 29] on span "In tem 100mm" at bounding box center [245, 26] width 26 height 6
click at [90, 7] on icon "close-circle" at bounding box center [90, 6] width 3 height 3
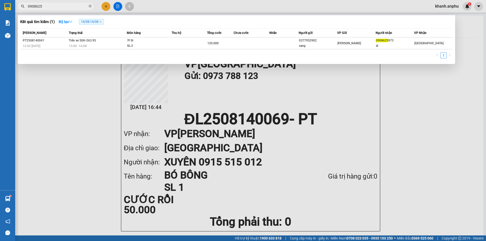
type input "0908625"
click at [106, 6] on div at bounding box center [243, 120] width 486 height 241
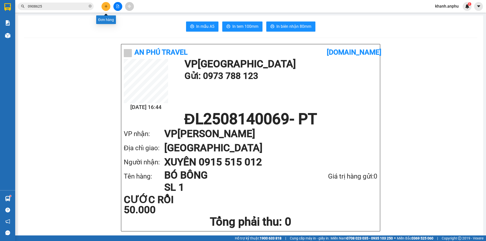
click at [106, 7] on icon "plus" at bounding box center [106, 7] width 4 height 4
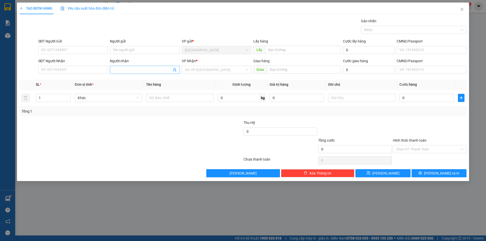
click at [127, 73] on span at bounding box center [145, 70] width 70 height 8
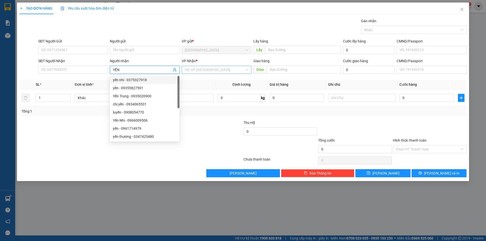
type input "YẾN"
click at [207, 70] on input "search" at bounding box center [215, 70] width 60 height 8
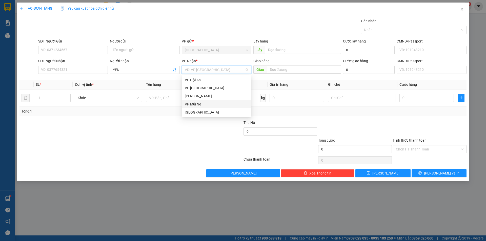
click at [197, 97] on div "[PERSON_NAME]" at bounding box center [217, 96] width 64 height 6
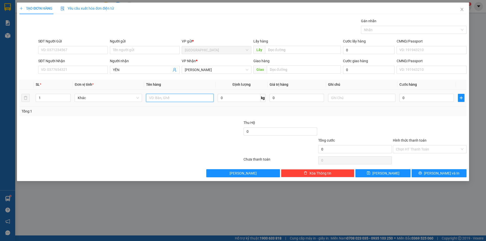
click at [160, 98] on input "text" at bounding box center [179, 98] width 67 height 8
type input "2T 1BO"
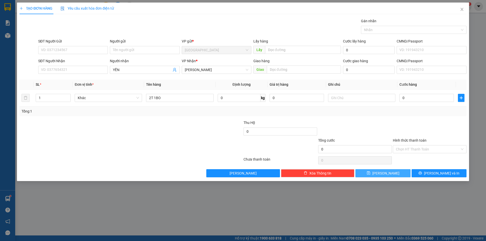
click at [376, 176] on button "[PERSON_NAME]" at bounding box center [382, 173] width 55 height 8
click at [136, 71] on input "Người nhận" at bounding box center [142, 70] width 58 height 6
type input "A"
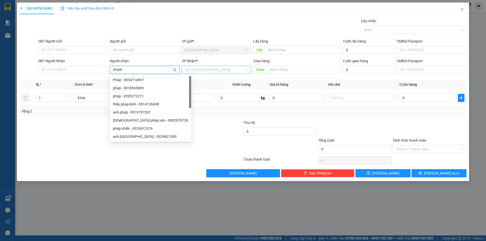
type input "PHÁP"
drag, startPoint x: 215, startPoint y: 66, endPoint x: 208, endPoint y: 80, distance: 15.5
click at [215, 67] on input "search" at bounding box center [215, 70] width 60 height 8
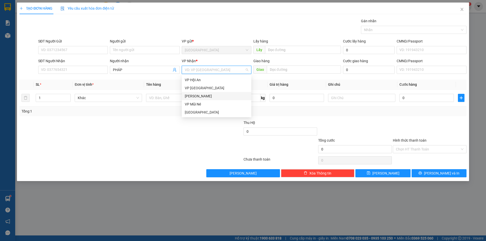
click at [202, 94] on div "[PERSON_NAME]" at bounding box center [217, 96] width 64 height 6
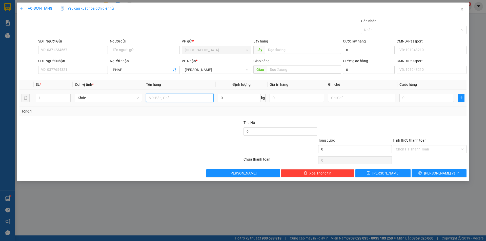
click at [177, 101] on input "text" at bounding box center [179, 98] width 67 height 8
type input "BÔNG"
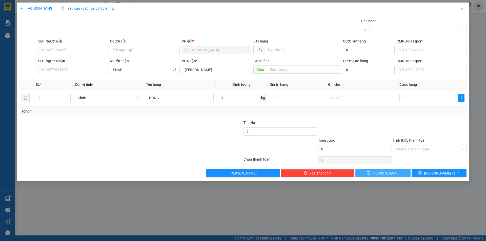
click at [394, 173] on button "[PERSON_NAME]" at bounding box center [382, 173] width 55 height 8
click at [462, 7] on span "Close" at bounding box center [462, 10] width 14 height 14
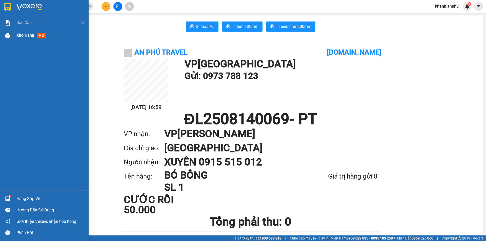
click at [11, 35] on div at bounding box center [7, 35] width 9 height 9
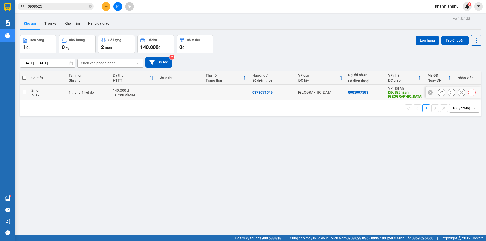
click at [223, 92] on td at bounding box center [226, 92] width 47 height 15
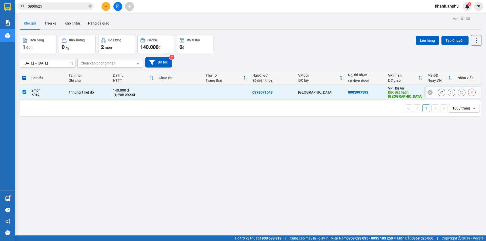
click at [223, 92] on td at bounding box center [226, 92] width 47 height 15
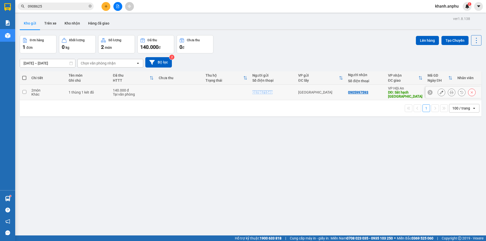
click at [223, 92] on td at bounding box center [226, 92] width 47 height 15
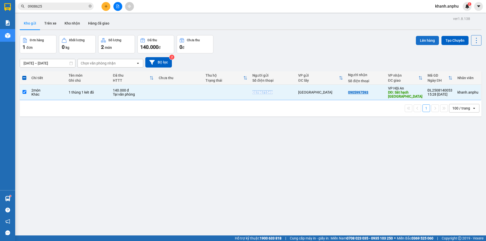
click at [424, 39] on button "Lên hàng" at bounding box center [427, 40] width 23 height 9
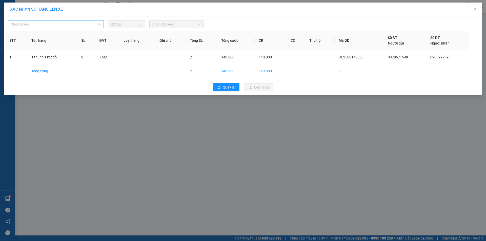
click at [47, 24] on span "Chọn tuyến" at bounding box center [56, 24] width 90 height 8
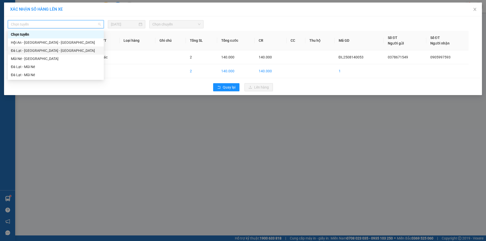
click at [34, 50] on div "Đà Lạt - [GEOGRAPHIC_DATA] - [GEOGRAPHIC_DATA]" at bounding box center [56, 51] width 90 height 6
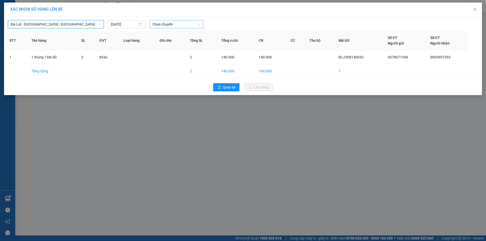
click at [161, 26] on span "Chọn chuyến" at bounding box center [176, 24] width 48 height 8
click at [169, 41] on div "17:30 - 49G-000.93" at bounding box center [171, 43] width 39 height 6
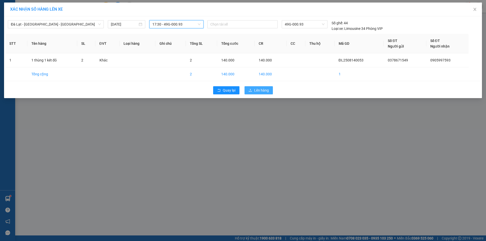
click at [263, 91] on span "Lên hàng" at bounding box center [261, 91] width 15 height 6
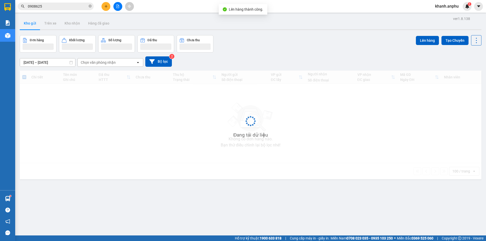
click at [245, 168] on div "Chi tiết Tên món Ghi chú Đã thu HTTT Chưa thu Thu hộ Trạng thái Người gửi Số đi…" at bounding box center [251, 125] width 462 height 109
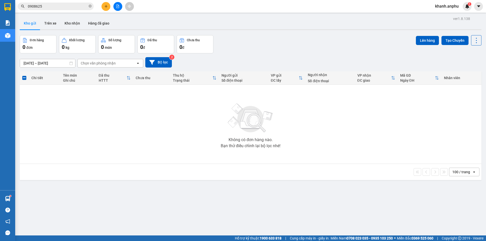
click at [116, 7] on icon "file-add" at bounding box center [117, 7] width 3 height 4
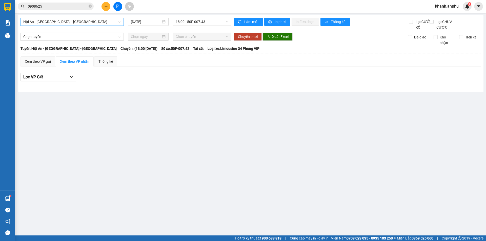
click at [47, 22] on span "Hội An - [GEOGRAPHIC_DATA] - [GEOGRAPHIC_DATA]" at bounding box center [71, 22] width 97 height 8
click at [63, 23] on span "Hội An - [GEOGRAPHIC_DATA] - [GEOGRAPHIC_DATA]" at bounding box center [71, 22] width 97 height 8
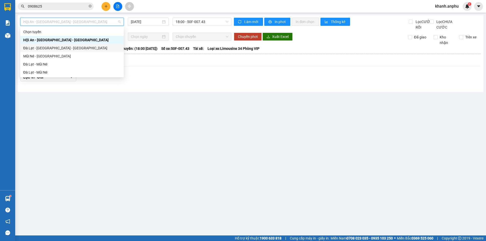
click at [50, 48] on div "Đà Lạt - [GEOGRAPHIC_DATA] - [GEOGRAPHIC_DATA]" at bounding box center [71, 48] width 97 height 6
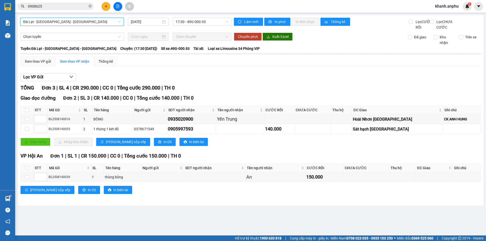
click at [100, 21] on span "Đà Lạt - [GEOGRAPHIC_DATA] - [GEOGRAPHIC_DATA]" at bounding box center [71, 22] width 97 height 8
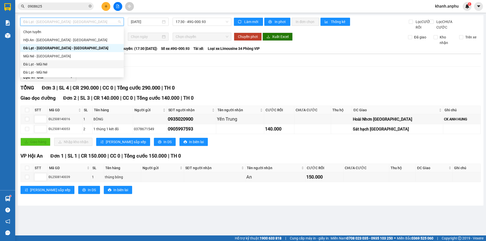
click at [67, 64] on div "Đà Lạt - Mũi Né" at bounding box center [71, 64] width 97 height 6
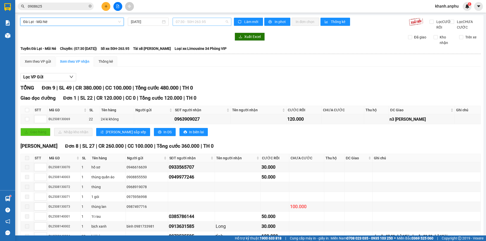
click at [192, 23] on span "07:30 - 50H-263.95" at bounding box center [202, 22] width 53 height 8
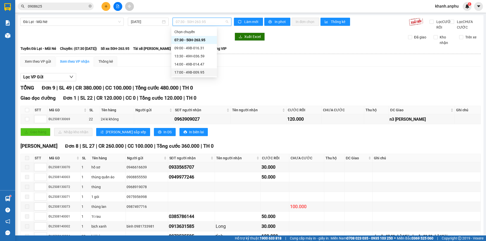
click at [195, 70] on div "17:00 - 49B-009.95" at bounding box center [193, 73] width 39 height 6
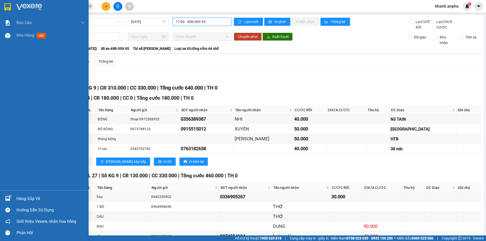
drag, startPoint x: 18, startPoint y: 37, endPoint x: 7, endPoint y: 85, distance: 49.7
click at [19, 37] on span "Kho hàng" at bounding box center [25, 35] width 18 height 5
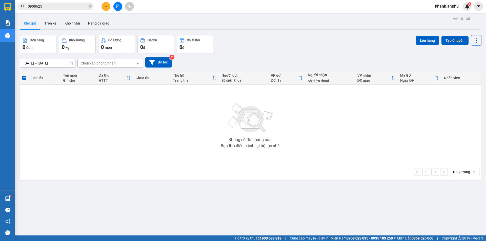
click at [268, 42] on div "Đơn hàng 0 đơn Khối lượng 0 kg Số lượng 0 món Đã thu 0 đ Chưa thu 0 đ Lên hàng …" at bounding box center [251, 44] width 462 height 18
click at [116, 5] on icon "file-add" at bounding box center [117, 7] width 3 height 4
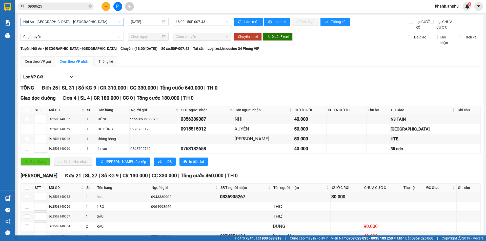
click at [86, 21] on span "Hội An - [GEOGRAPHIC_DATA] - [GEOGRAPHIC_DATA]" at bounding box center [71, 22] width 97 height 8
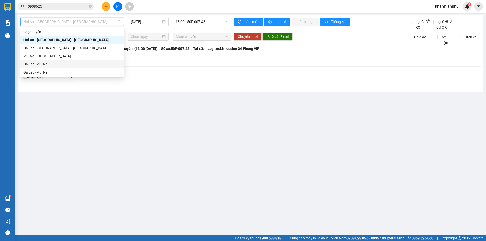
click at [53, 64] on div "Đà Lạt - Mũi Né" at bounding box center [71, 64] width 97 height 6
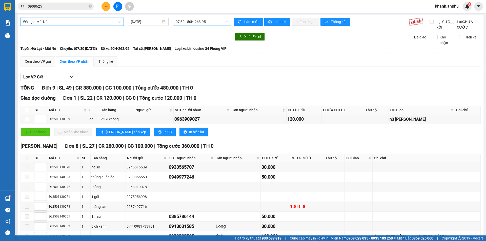
click at [206, 19] on span "07:30 - 50H-263.95" at bounding box center [202, 22] width 53 height 8
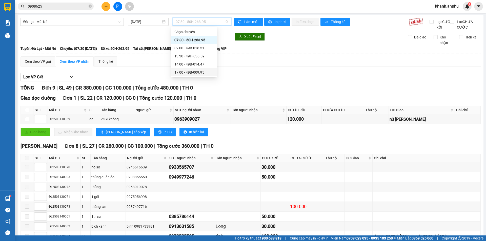
click at [196, 73] on div "17:00 - 49B-009.95" at bounding box center [193, 73] width 39 height 6
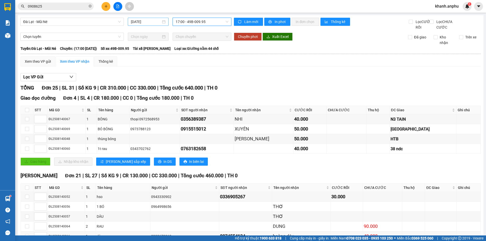
click at [142, 24] on input "[DATE]" at bounding box center [146, 22] width 30 height 6
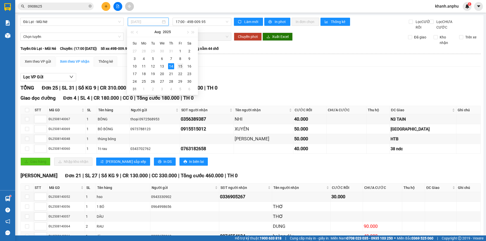
click at [177, 65] on div "15" at bounding box center [180, 66] width 6 height 6
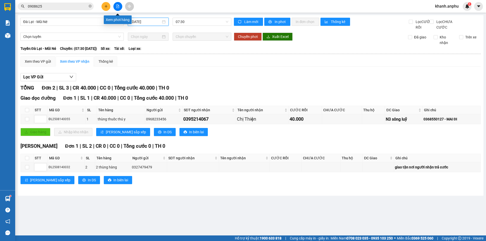
click at [119, 4] on button at bounding box center [117, 6] width 9 height 9
click at [89, 23] on span "Đà Lạt - Mũi Né" at bounding box center [71, 22] width 97 height 8
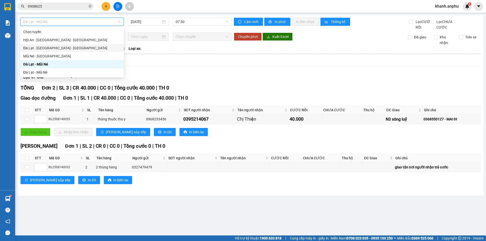
click at [43, 47] on div "Đà Lạt - [GEOGRAPHIC_DATA] - [GEOGRAPHIC_DATA]" at bounding box center [71, 48] width 97 height 6
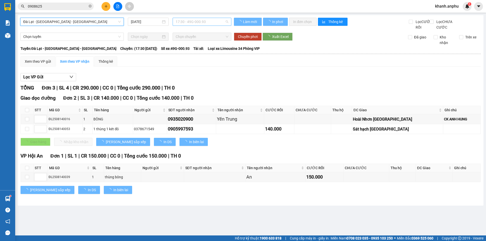
click at [190, 21] on span "17:30 - 49G-000.93" at bounding box center [202, 22] width 53 height 8
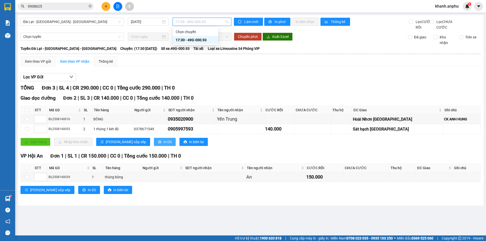
drag, startPoint x: 133, startPoint y: 150, endPoint x: 137, endPoint y: 148, distance: 4.2
click at [154, 146] on button "In DS" at bounding box center [165, 142] width 22 height 8
click at [158, 144] on icon "printer" at bounding box center [160, 142] width 4 height 4
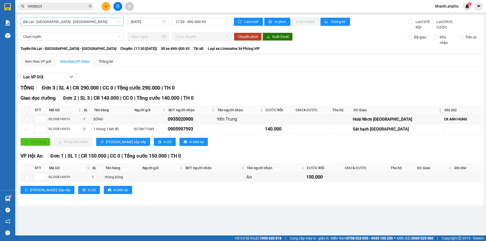
click at [55, 24] on span "Đà Lạt - [GEOGRAPHIC_DATA] - [GEOGRAPHIC_DATA]" at bounding box center [71, 22] width 97 height 8
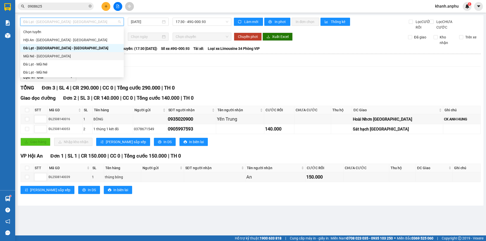
click at [40, 56] on div "Mũi Né - [GEOGRAPHIC_DATA]" at bounding box center [71, 56] width 97 height 6
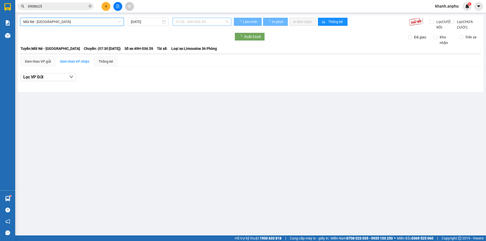
click at [210, 20] on span "07:30 - 49H-036.59" at bounding box center [202, 22] width 53 height 8
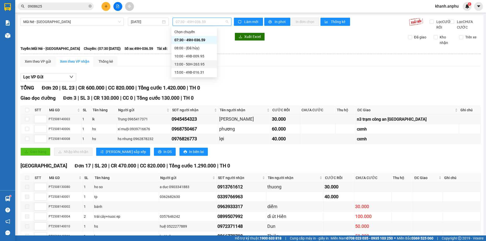
click at [188, 64] on div "13:00 - 50H-263.95" at bounding box center [193, 64] width 39 height 6
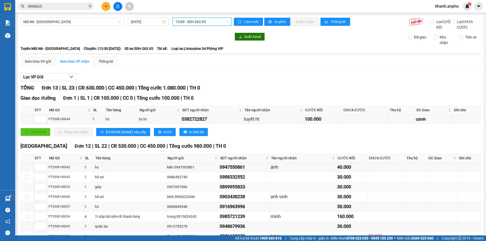
scroll to position [77, 0]
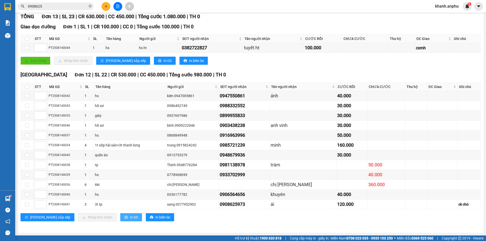
click at [130, 218] on span "In DS" at bounding box center [134, 218] width 8 height 6
click at [28, 88] on input "checkbox" at bounding box center [27, 87] width 4 height 4
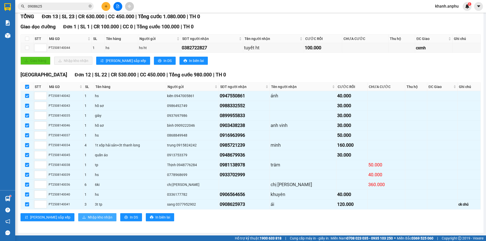
click at [89, 216] on span "Nhập kho nhận" at bounding box center [100, 218] width 25 height 6
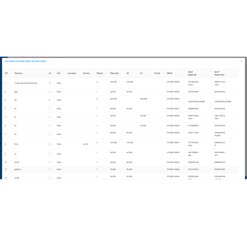
scroll to position [44, 0]
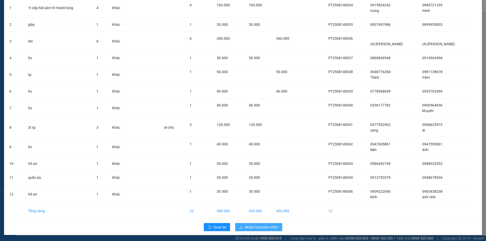
click at [260, 226] on span "Nhập hàng kho nhận" at bounding box center [261, 227] width 33 height 6
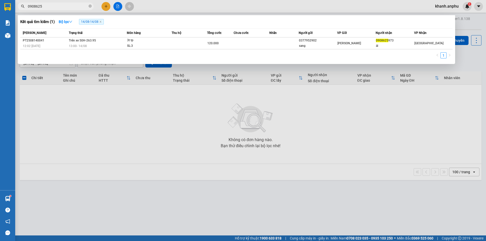
click at [47, 6] on input "0908625" at bounding box center [58, 7] width 60 height 6
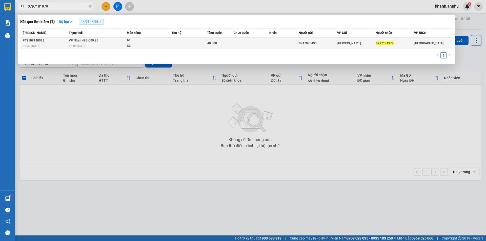
click at [140, 45] on div "SL: 1" at bounding box center [146, 46] width 38 height 6
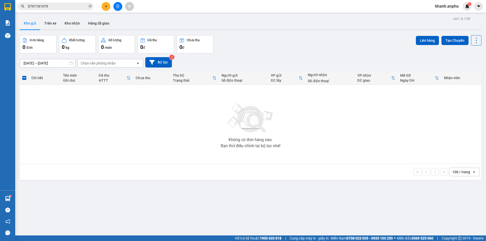
click at [56, 9] on input "0797181979" at bounding box center [58, 7] width 60 height 6
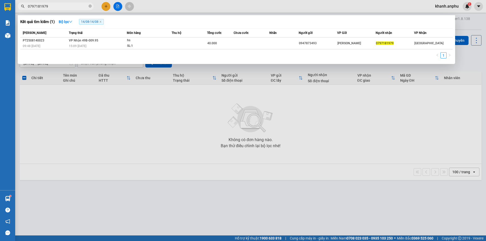
click at [55, 8] on input "0797181979" at bounding box center [58, 7] width 60 height 6
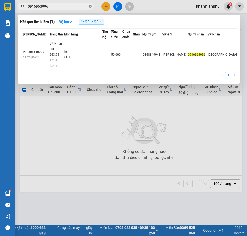
click at [90, 6] on icon "close-circle" at bounding box center [90, 6] width 3 height 3
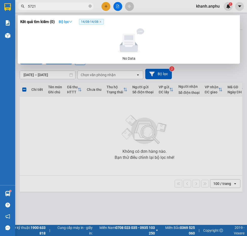
click at [70, 23] on strong "Bộ lọc" at bounding box center [66, 22] width 14 height 4
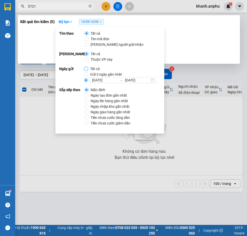
click at [86, 70] on input "Tất cả" at bounding box center [86, 69] width 4 height 4
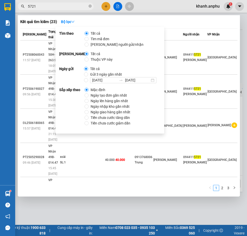
click at [195, 24] on div "Kết quả tìm kiếm ( 23 ) Bộ lọc" at bounding box center [128, 22] width 217 height 8
